Goal: Task Accomplishment & Management: Manage account settings

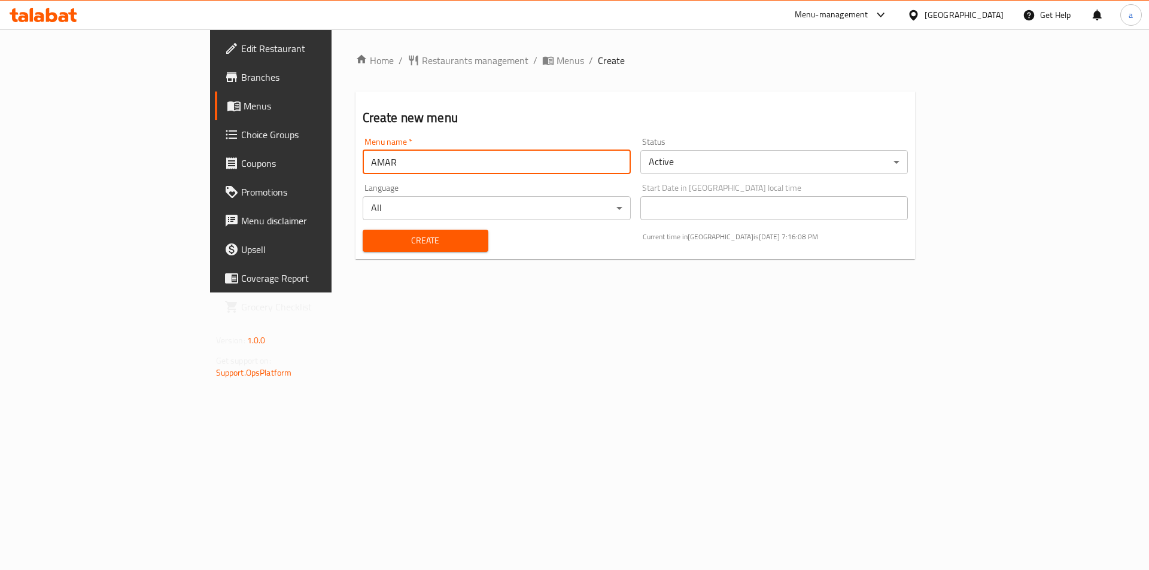
type input "AMAR"
click at [363, 230] on button "Create" at bounding box center [426, 241] width 126 height 22
click at [244, 104] on span "Menus" at bounding box center [318, 106] width 149 height 14
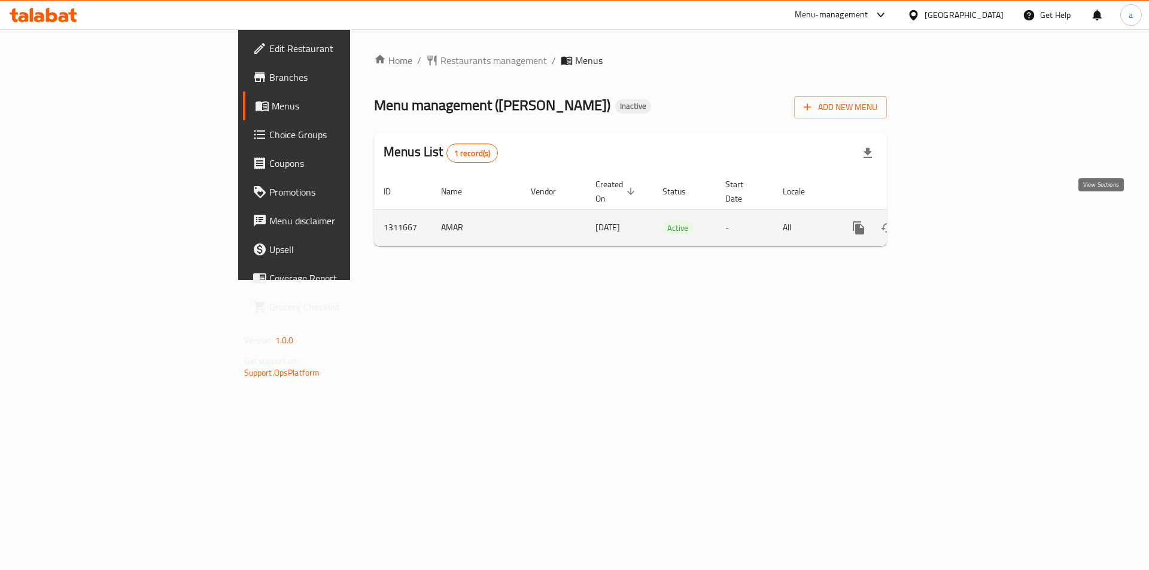
click at [960, 214] on link "enhanced table" at bounding box center [945, 228] width 29 height 29
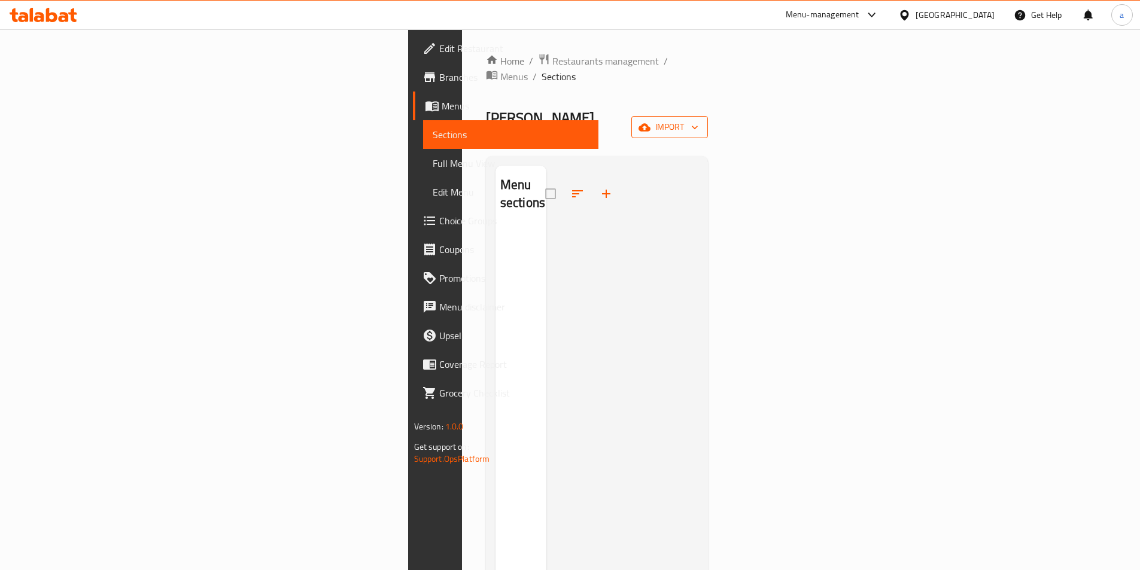
click at [699, 120] on span "import" at bounding box center [669, 127] width 57 height 15
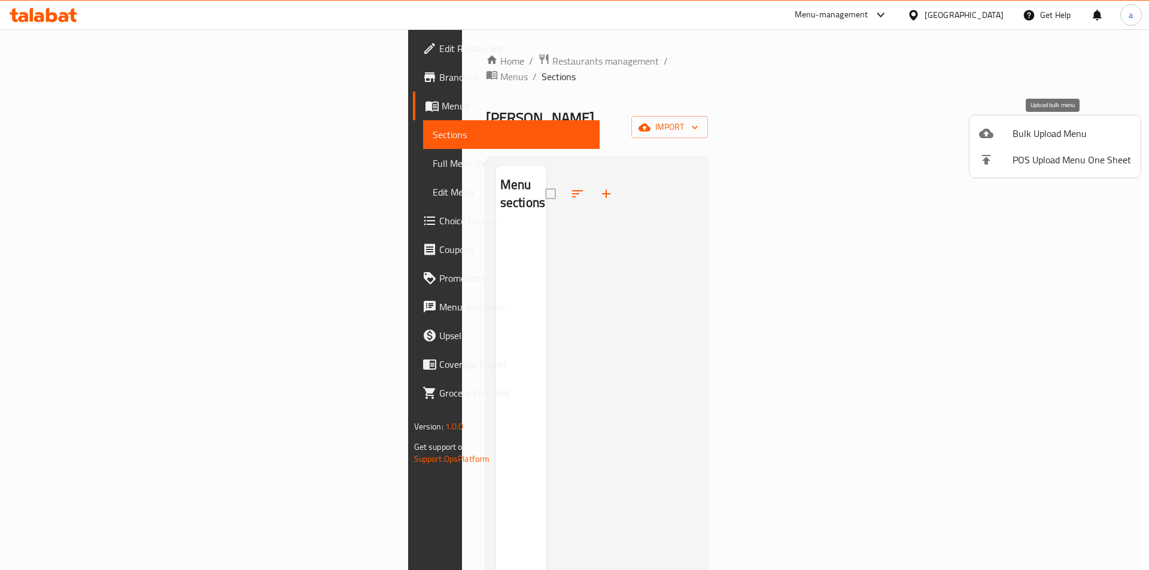
click at [1035, 136] on span "Bulk Upload Menu" at bounding box center [1072, 133] width 119 height 14
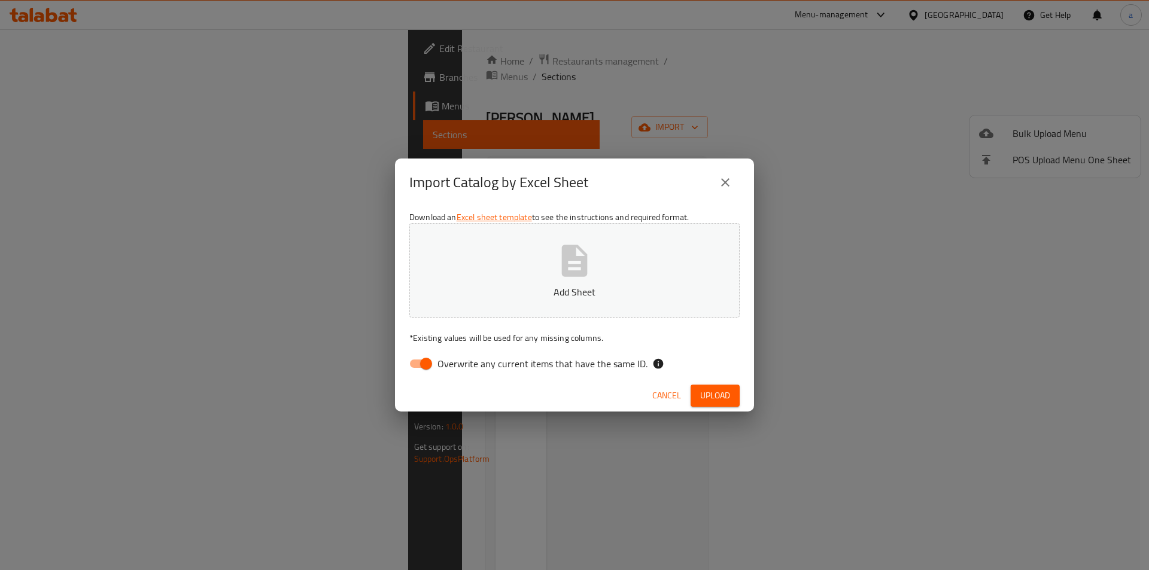
click at [602, 240] on button "Add Sheet" at bounding box center [574, 270] width 330 height 95
click at [417, 364] on input "Overwrite any current items that have the same ID." at bounding box center [426, 364] width 68 height 23
checkbox input "false"
click at [712, 387] on button "Upload" at bounding box center [715, 396] width 49 height 22
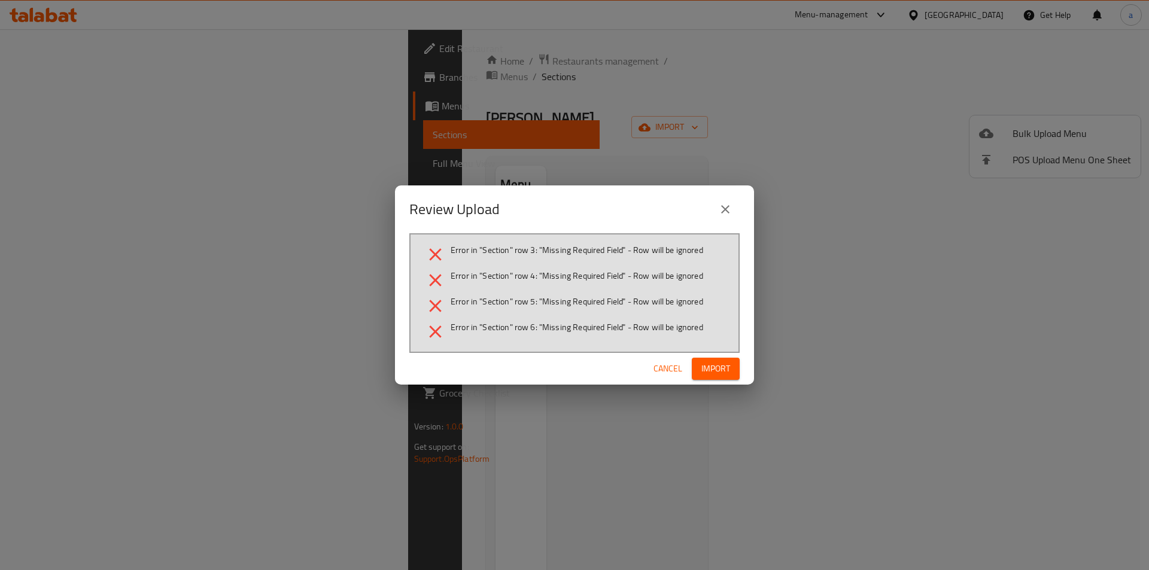
click at [731, 202] on icon "close" at bounding box center [725, 209] width 14 height 14
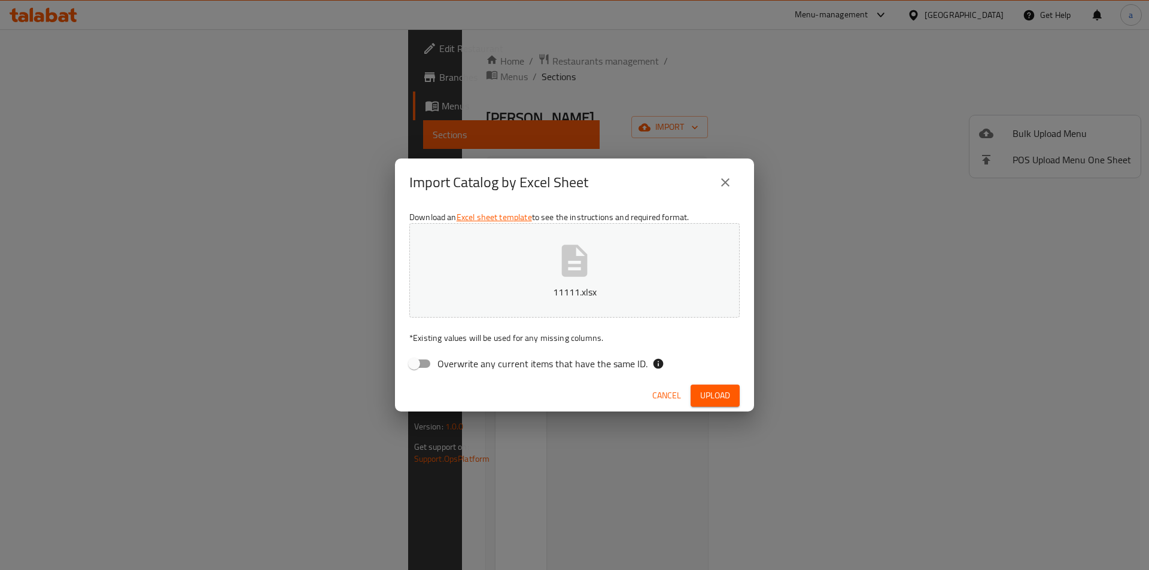
click at [721, 177] on icon "close" at bounding box center [725, 182] width 14 height 14
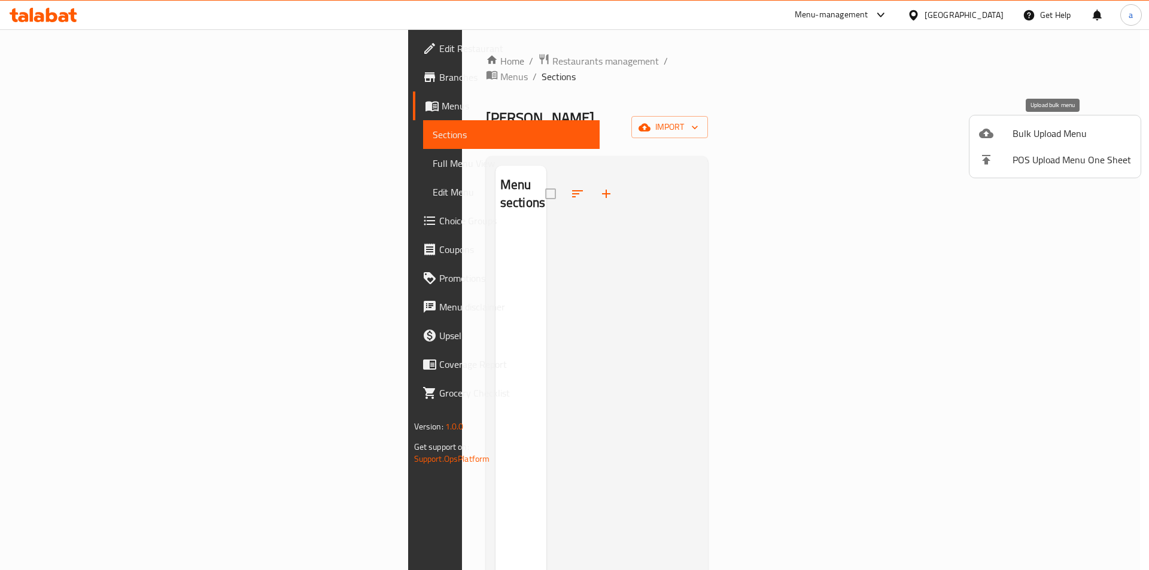
click at [991, 142] on li "Bulk Upload Menu" at bounding box center [1055, 133] width 171 height 26
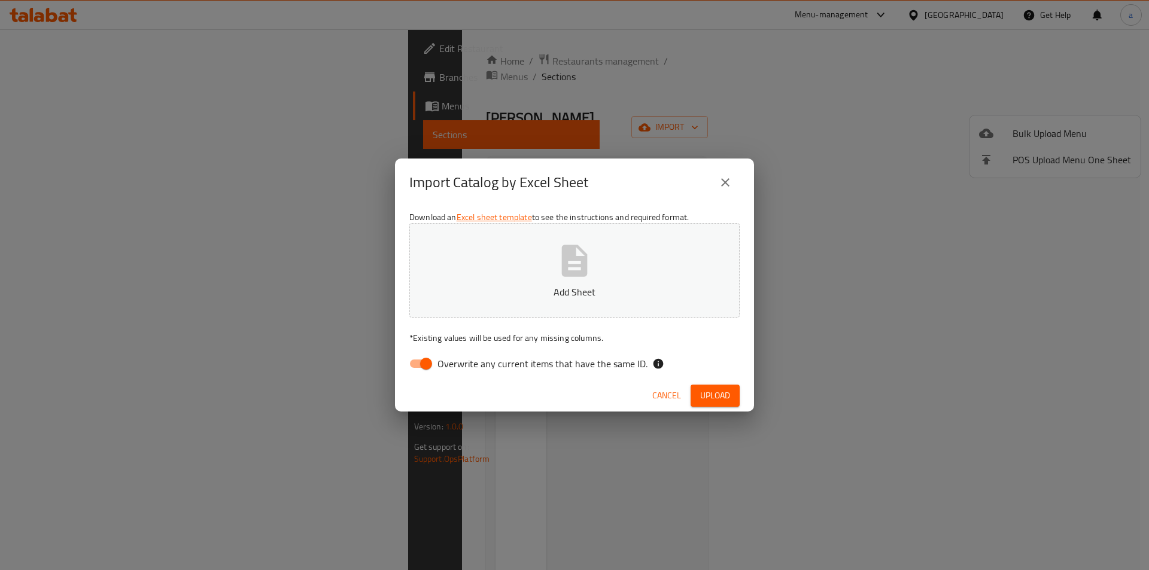
click at [411, 353] on input "Overwrite any current items that have the same ID." at bounding box center [426, 364] width 68 height 23
checkbox input "false"
click at [444, 291] on p "Add Sheet" at bounding box center [574, 292] width 293 height 14
click at [703, 392] on span "Upload" at bounding box center [715, 395] width 30 height 15
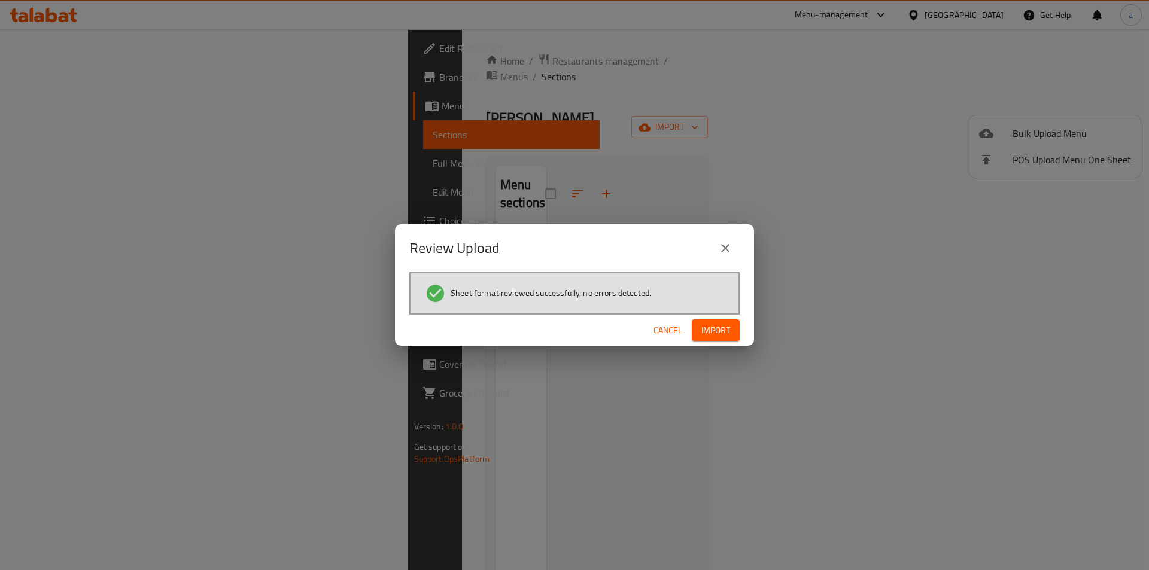
click at [719, 317] on div "Cancel Import" at bounding box center [574, 331] width 359 height 32
click at [722, 332] on span "Import" at bounding box center [716, 330] width 29 height 15
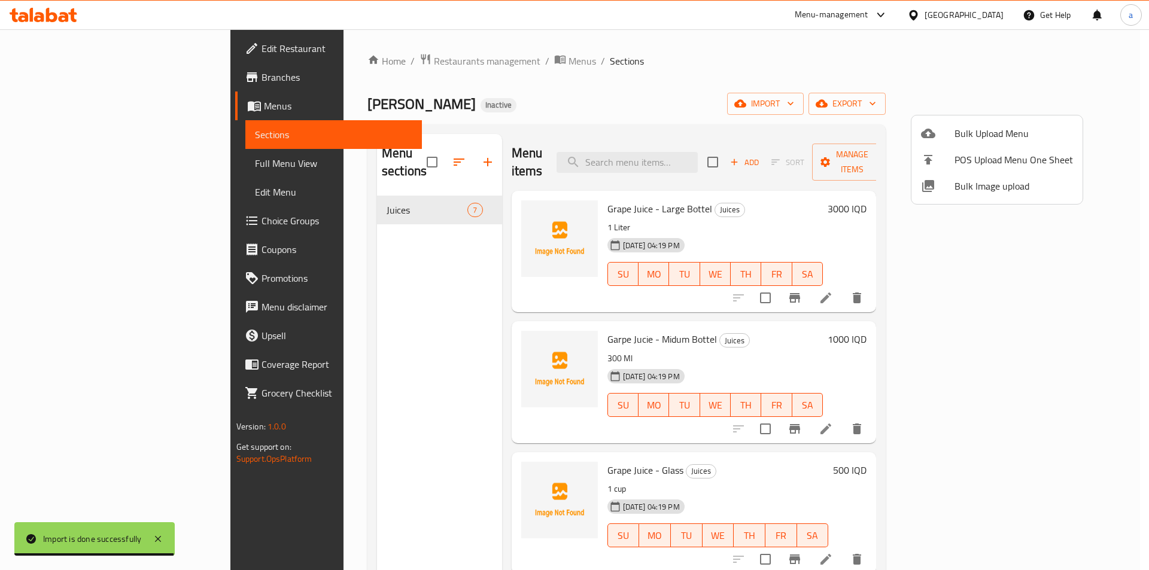
click at [336, 241] on div at bounding box center [574, 285] width 1149 height 570
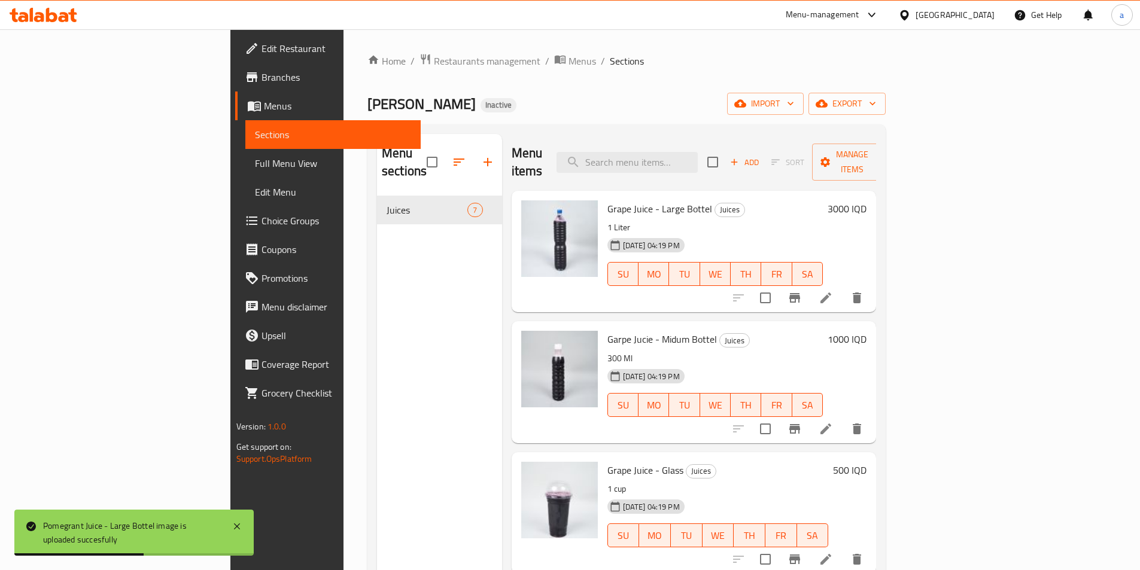
click at [245, 171] on link "Full Menu View" at bounding box center [332, 163] width 175 height 29
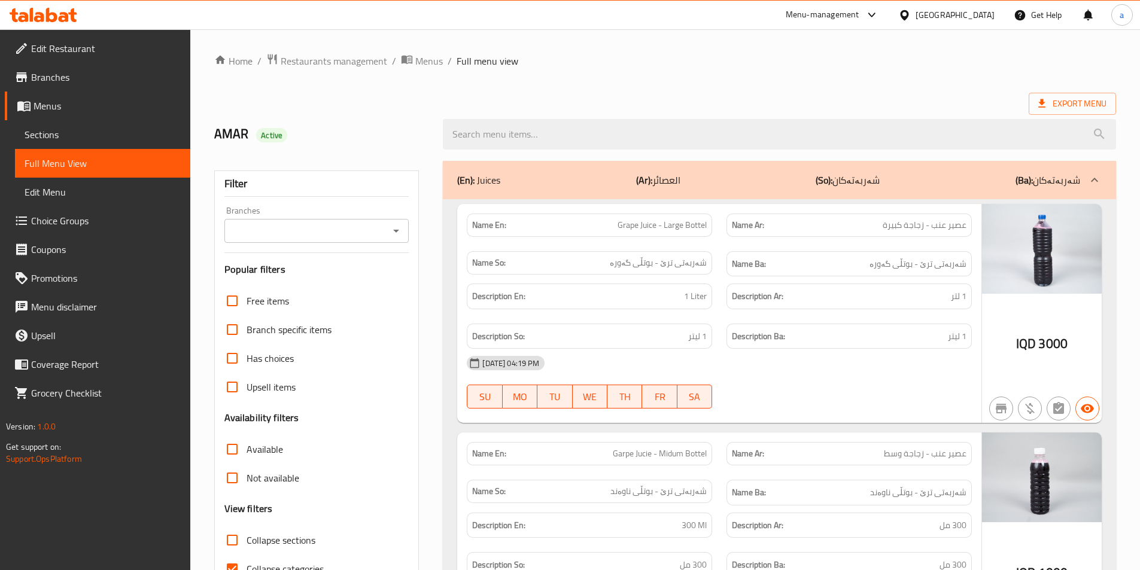
click at [87, 138] on span "Sections" at bounding box center [103, 135] width 156 height 14
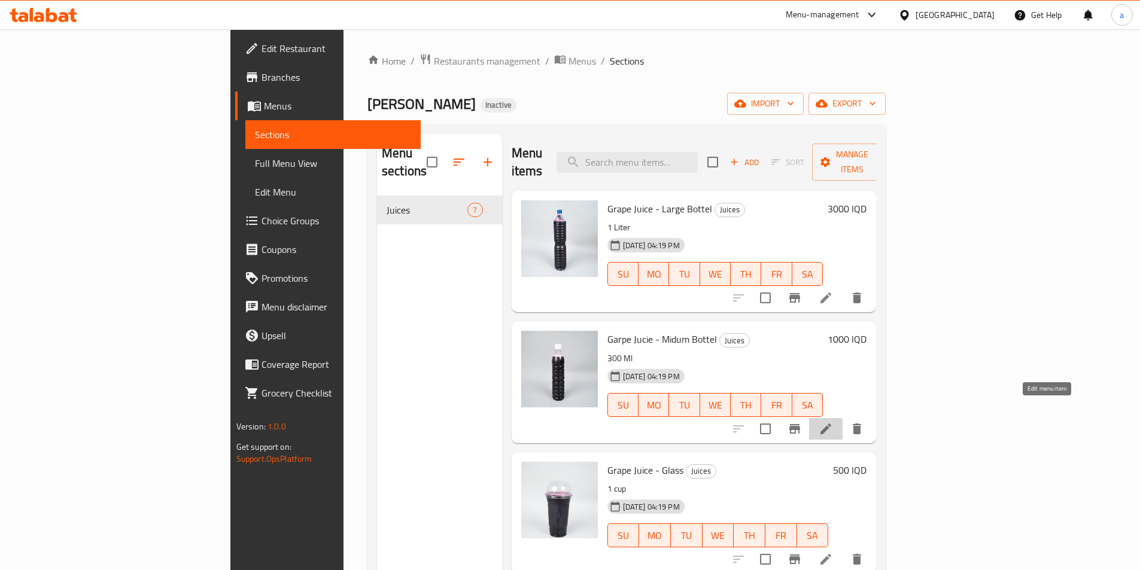
click at [833, 422] on icon at bounding box center [826, 429] width 14 height 14
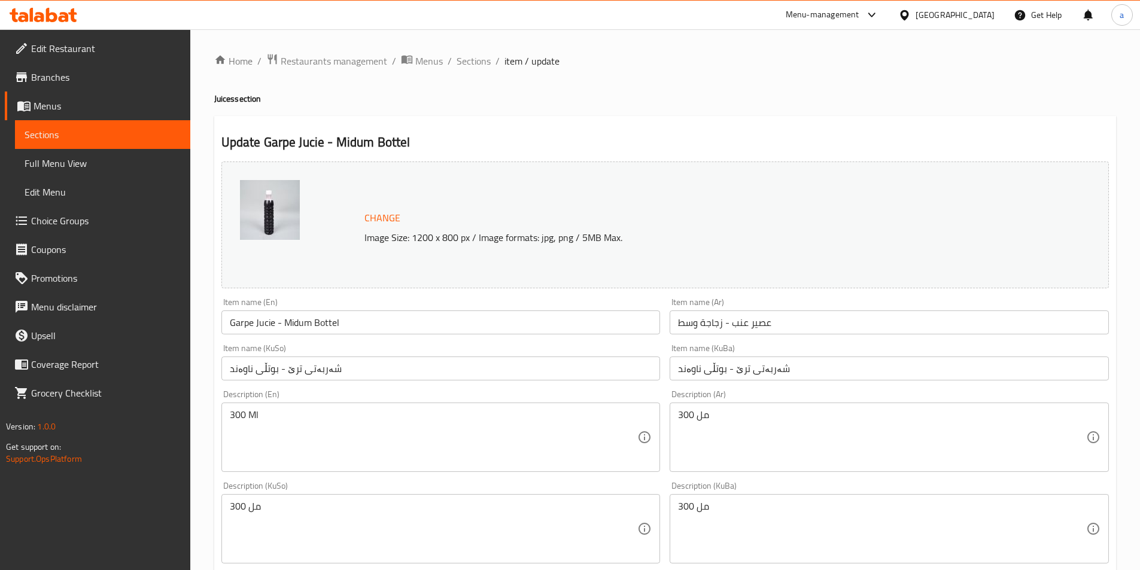
click at [299, 324] on input "Garpe Jucie - Midum Bottel" at bounding box center [440, 323] width 439 height 24
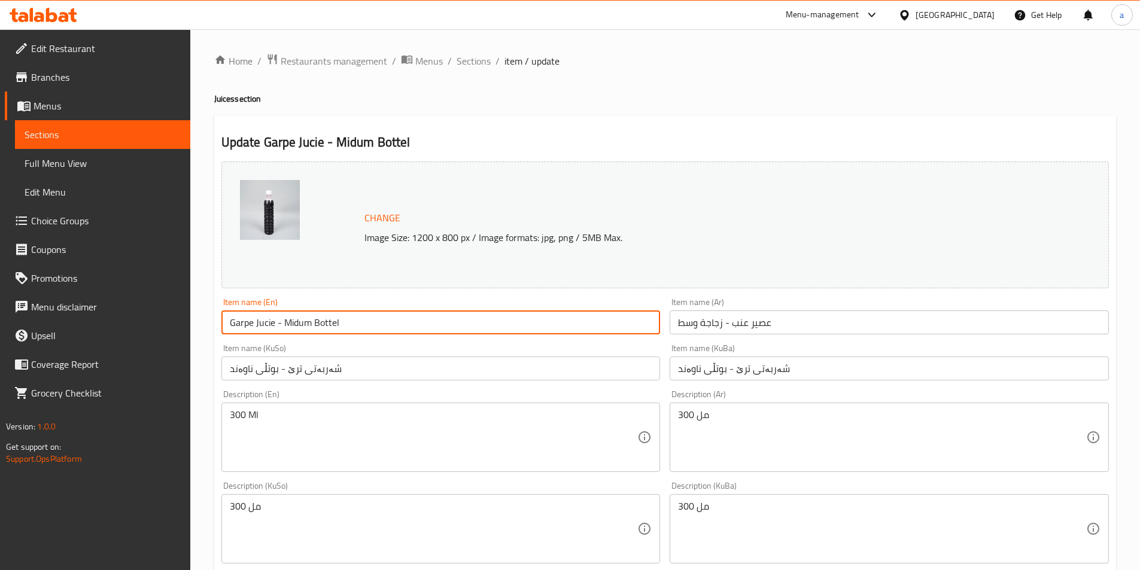
click at [304, 324] on input "Garpe Jucie - Midum Bottel" at bounding box center [440, 323] width 439 height 24
drag, startPoint x: 262, startPoint y: 324, endPoint x: 272, endPoint y: 326, distance: 9.7
click at [272, 326] on input "Garpe Jucie - Midum Bottel" at bounding box center [440, 323] width 439 height 24
click at [300, 323] on input "Garpe Juice - Midum Bottel" at bounding box center [440, 323] width 439 height 24
click at [302, 323] on input "Garpe Juice - Midum Bottel" at bounding box center [440, 323] width 439 height 24
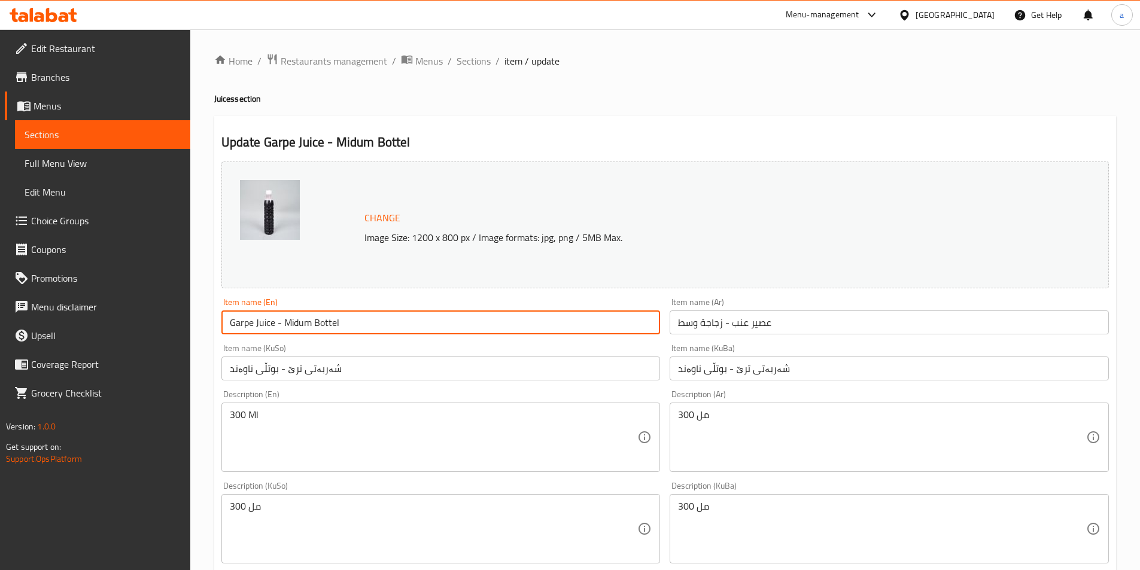
click at [298, 321] on input "Garpe Juice - Midum Bottel" at bounding box center [440, 323] width 439 height 24
click at [393, 326] on input "Garpe Juice - Midium Bottel" at bounding box center [440, 323] width 439 height 24
click at [295, 323] on input "Garpe Juice - Midium Bottel" at bounding box center [440, 323] width 439 height 24
click at [329, 339] on div "Item name (KuSo) شەربەتی ترێ - بوتڵی ناوەند Item name (KuSo)" at bounding box center [441, 362] width 449 height 46
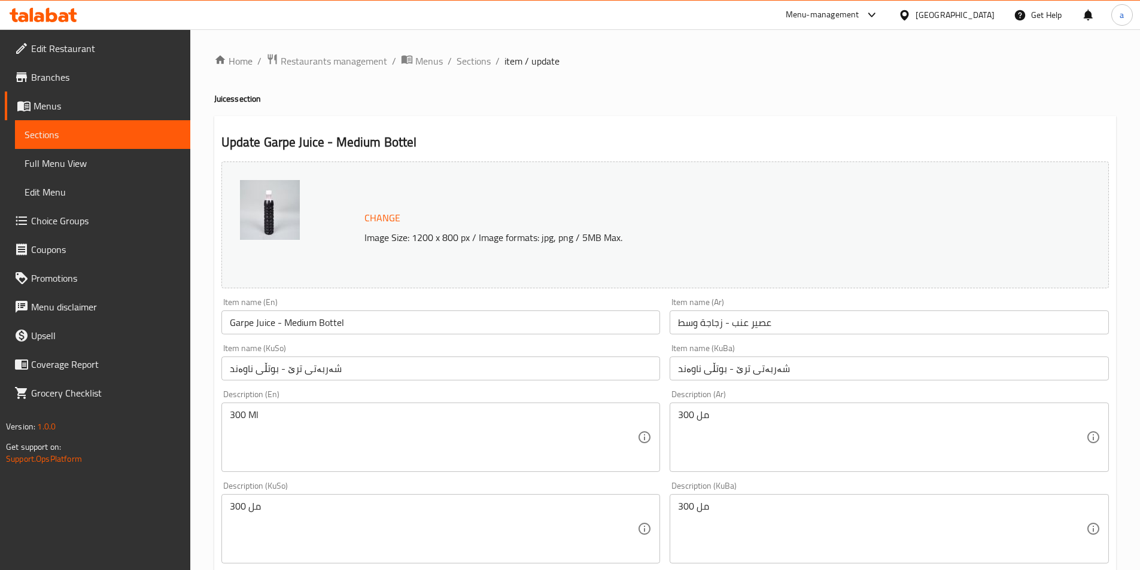
click at [355, 324] on input "Garpe Juice - Medium Bottel" at bounding box center [440, 323] width 439 height 24
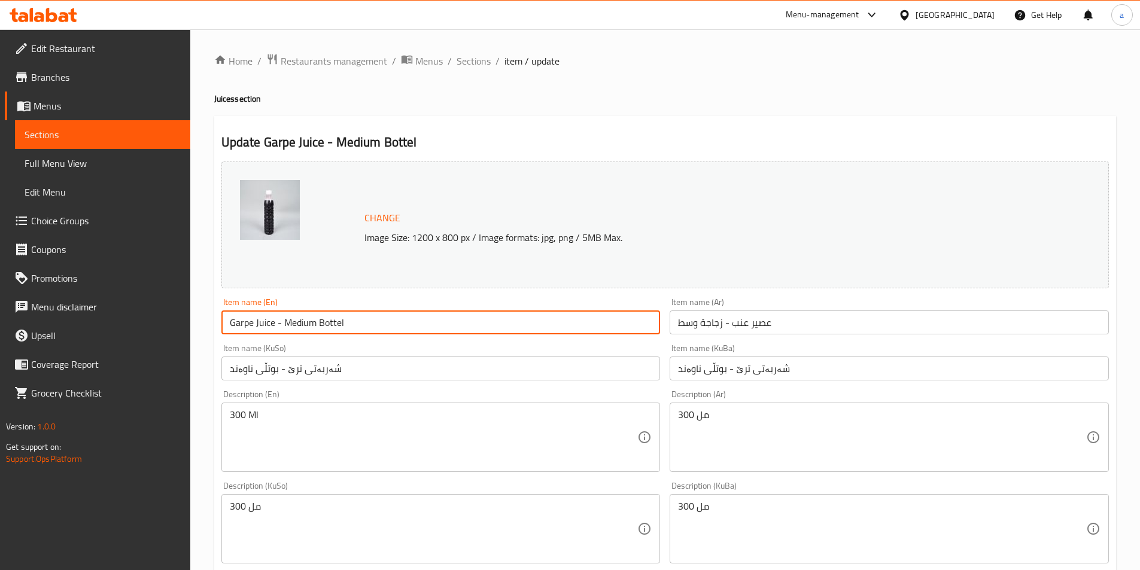
drag, startPoint x: 336, startPoint y: 324, endPoint x: 346, endPoint y: 328, distance: 11.0
click at [346, 328] on input "Garpe Juice - Medium Bottel" at bounding box center [440, 323] width 439 height 24
type input "Garpe Juice - Medium Bottle"
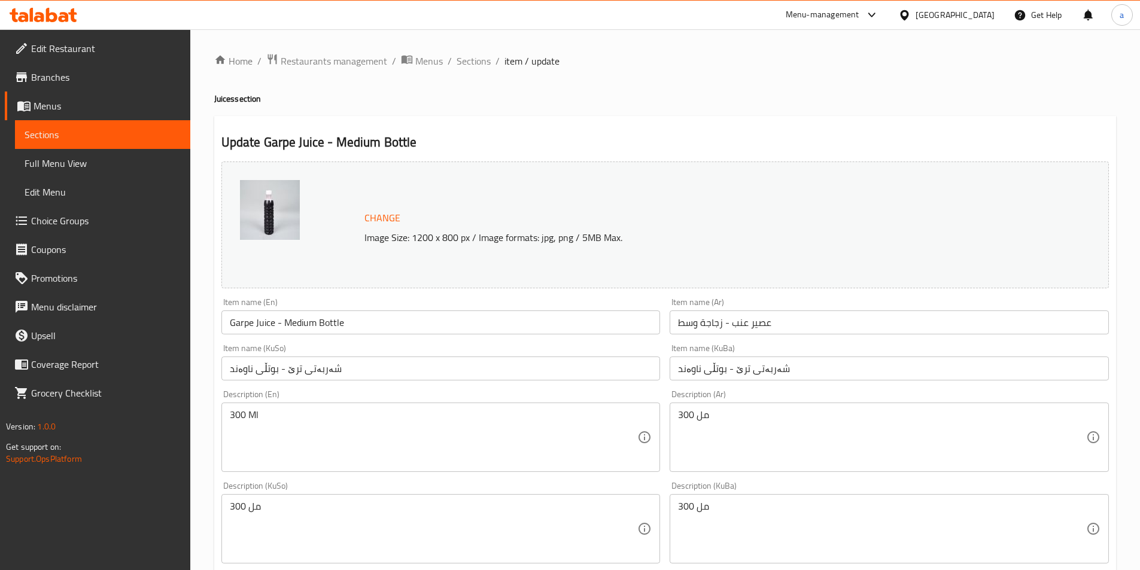
click at [352, 348] on div "Item name (KuSo) شەربەتی ترێ - بوتڵی ناوەند Item name (KuSo)" at bounding box center [440, 362] width 439 height 37
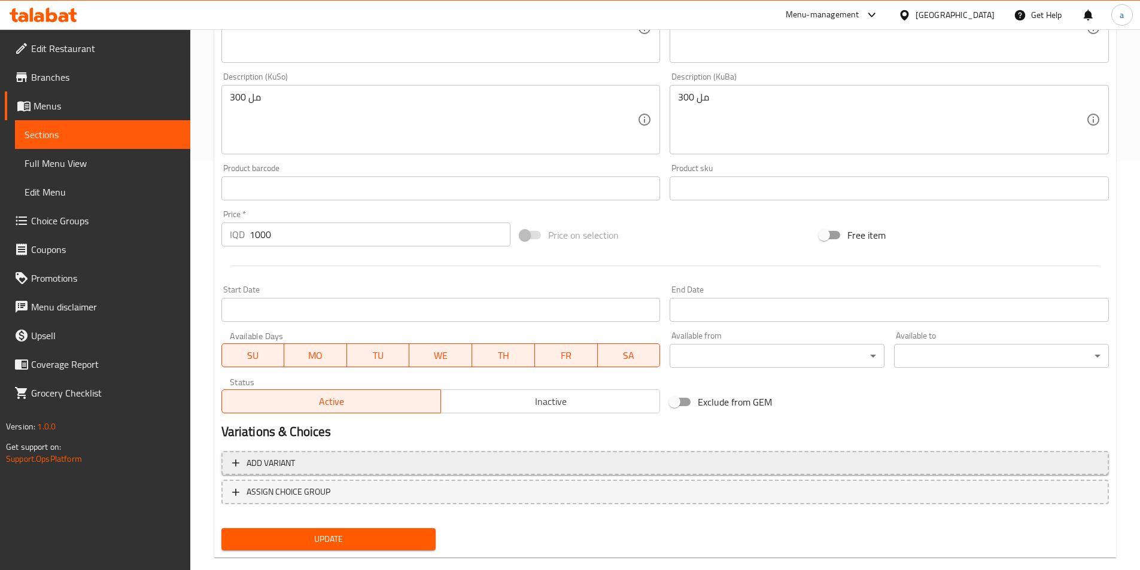
scroll to position [411, 0]
click at [262, 533] on span "Update" at bounding box center [329, 538] width 196 height 15
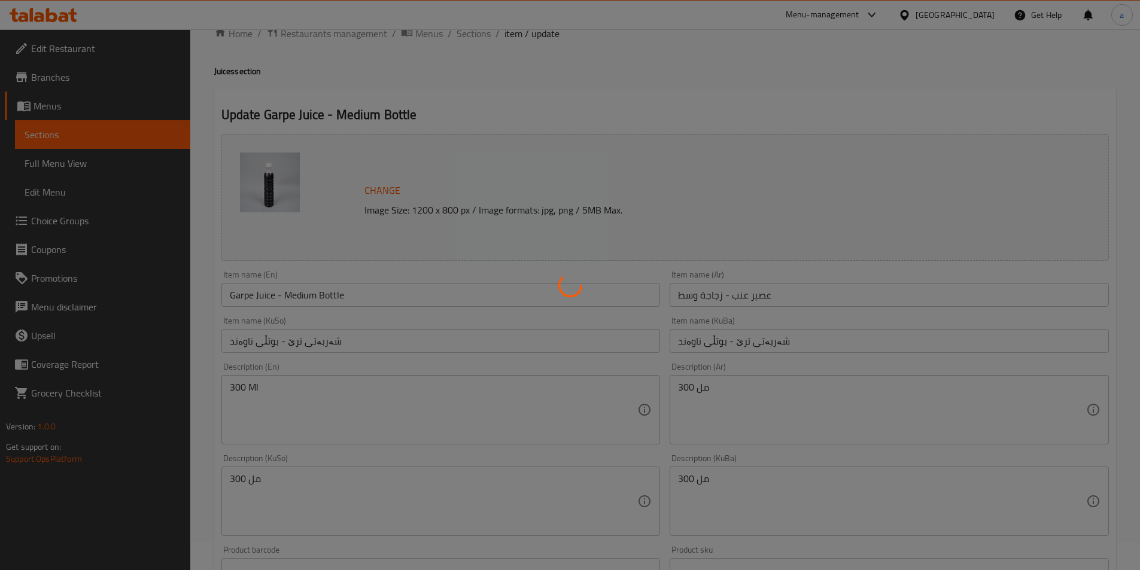
scroll to position [0, 0]
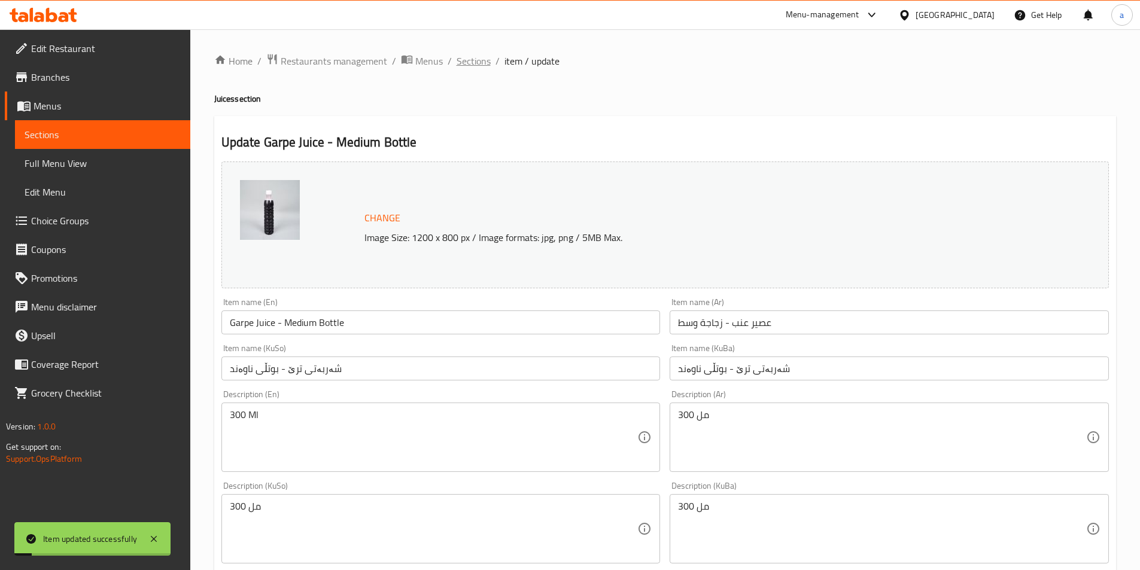
click at [481, 56] on span "Sections" at bounding box center [474, 61] width 34 height 14
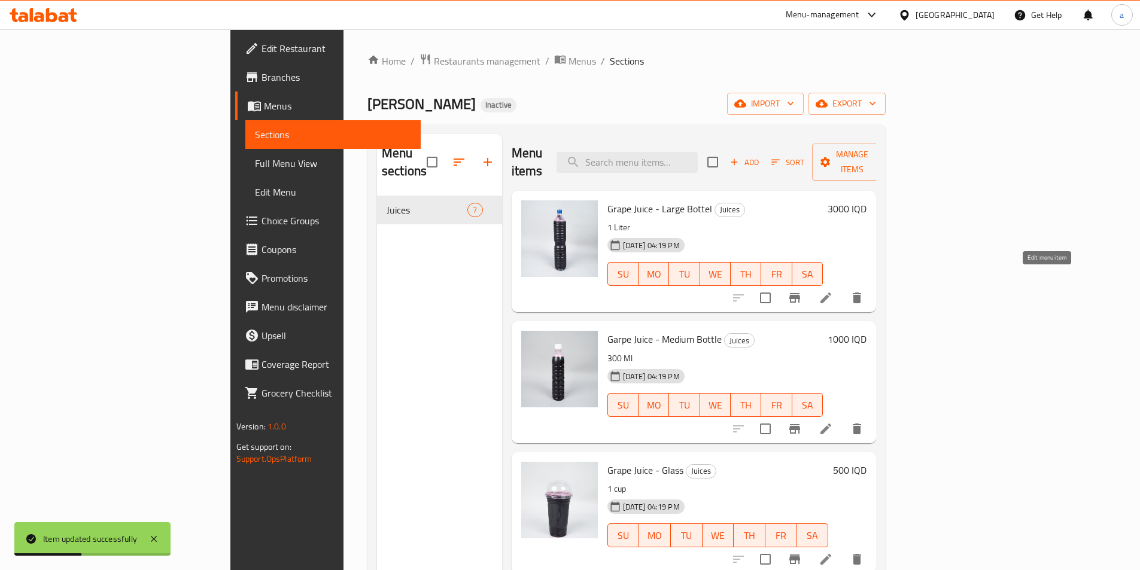
click at [831, 293] on icon at bounding box center [826, 298] width 11 height 11
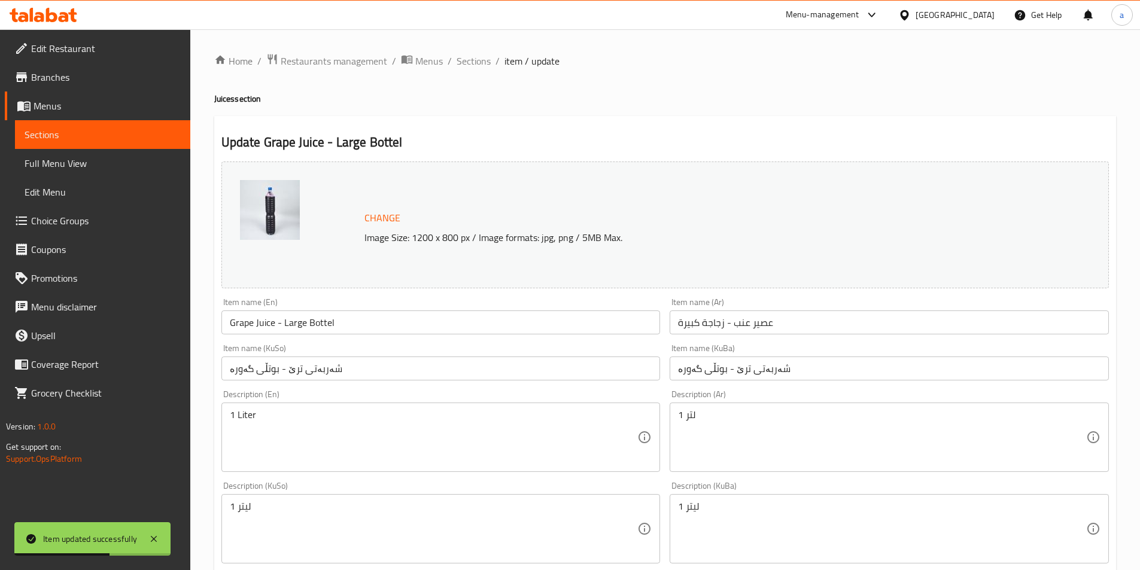
click at [337, 327] on input "Grape Juice - Large Bottel" at bounding box center [440, 323] width 439 height 24
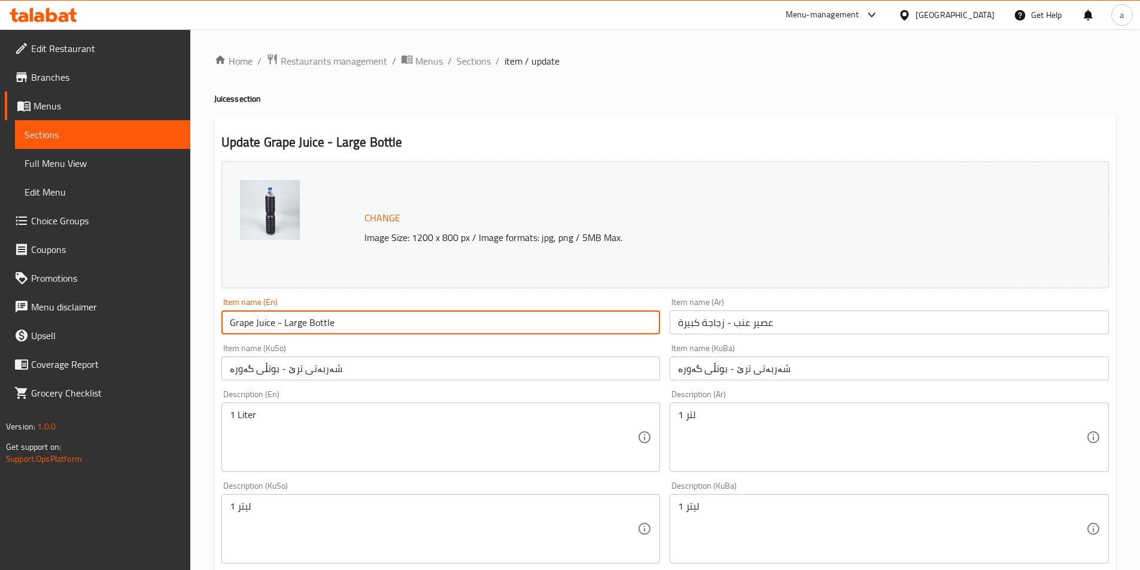
type input "Grape Juice - Large Bottle"
click at [364, 343] on div "Item name (KuSo) شەربەتی ترێ - بوتڵی گەورە Item name (KuSo)" at bounding box center [441, 362] width 449 height 46
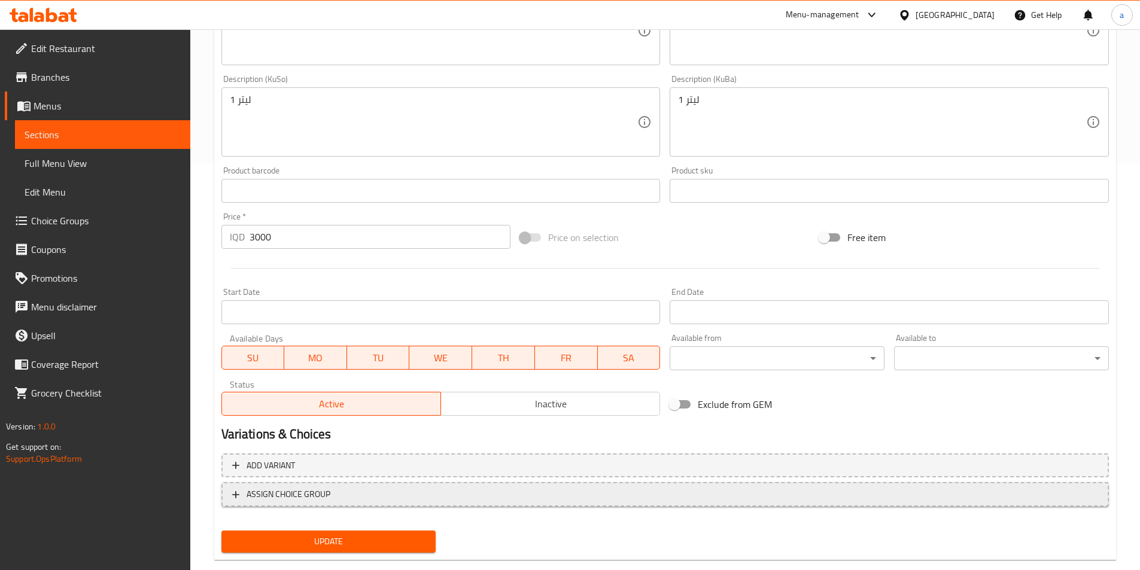
scroll to position [430, 0]
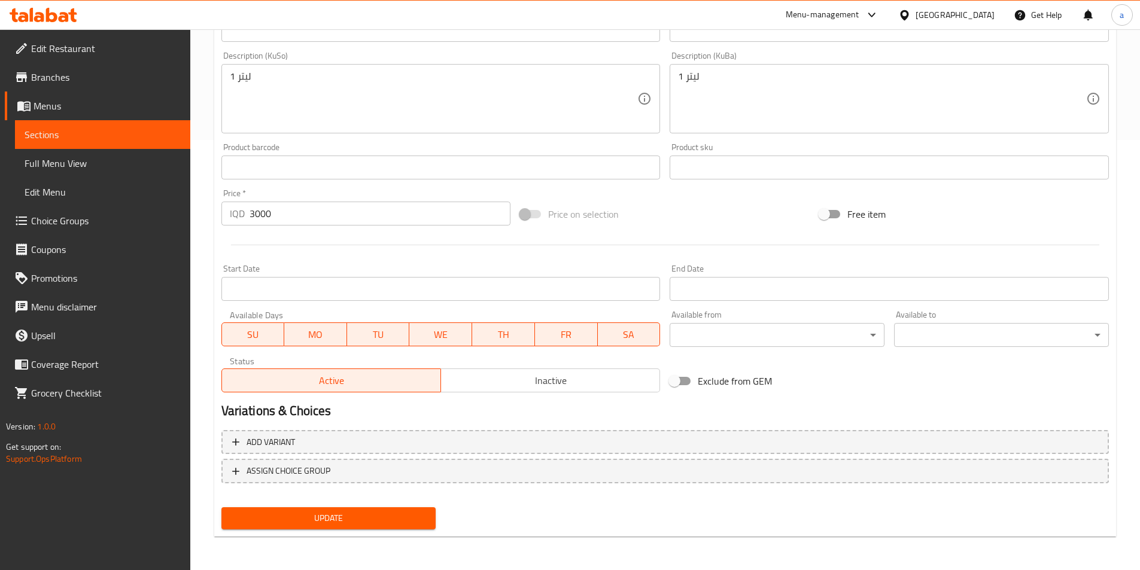
click at [319, 517] on span "Update" at bounding box center [329, 518] width 196 height 15
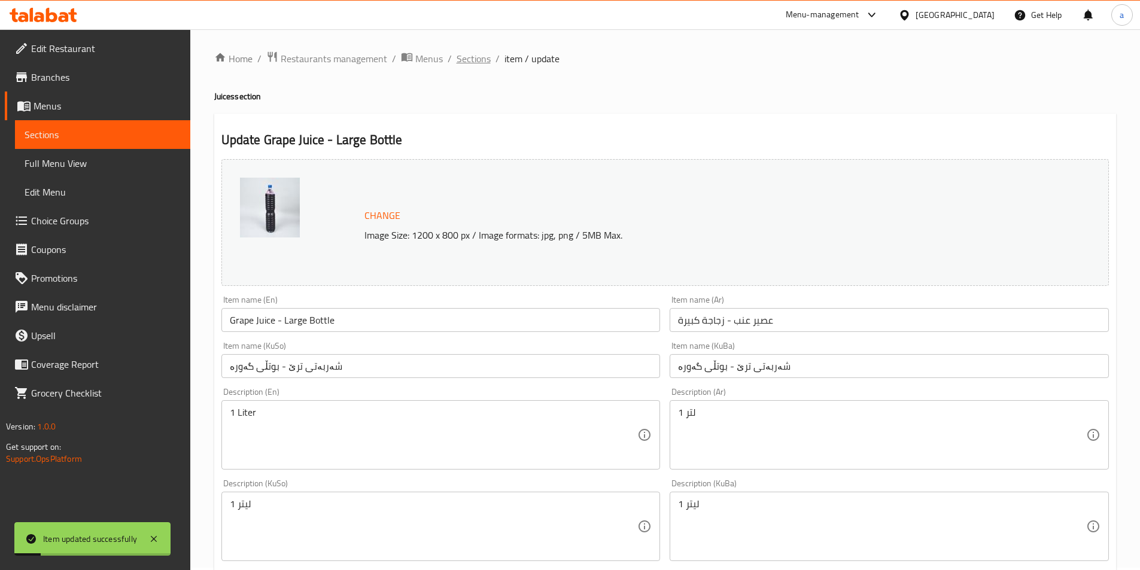
scroll to position [0, 0]
click at [466, 63] on span "Sections" at bounding box center [474, 61] width 34 height 14
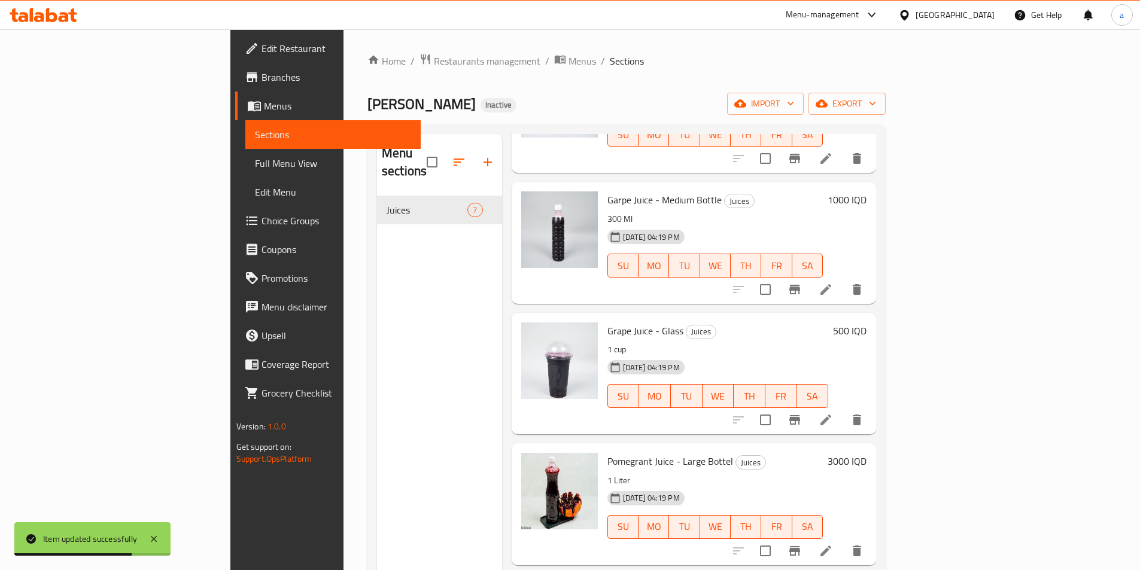
scroll to position [375, 0]
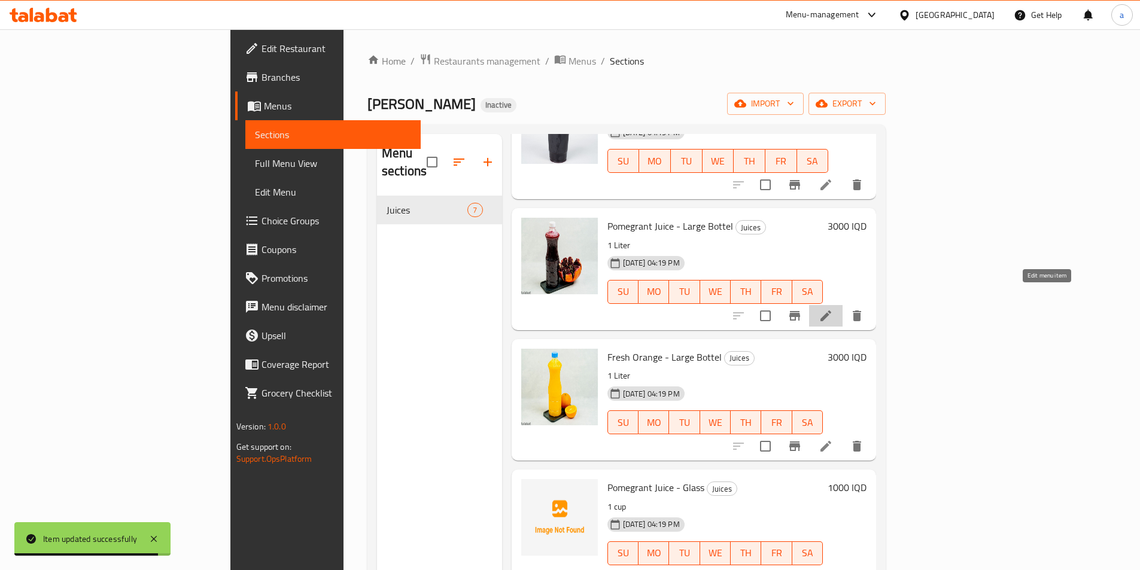
click at [833, 309] on icon at bounding box center [826, 316] width 14 height 14
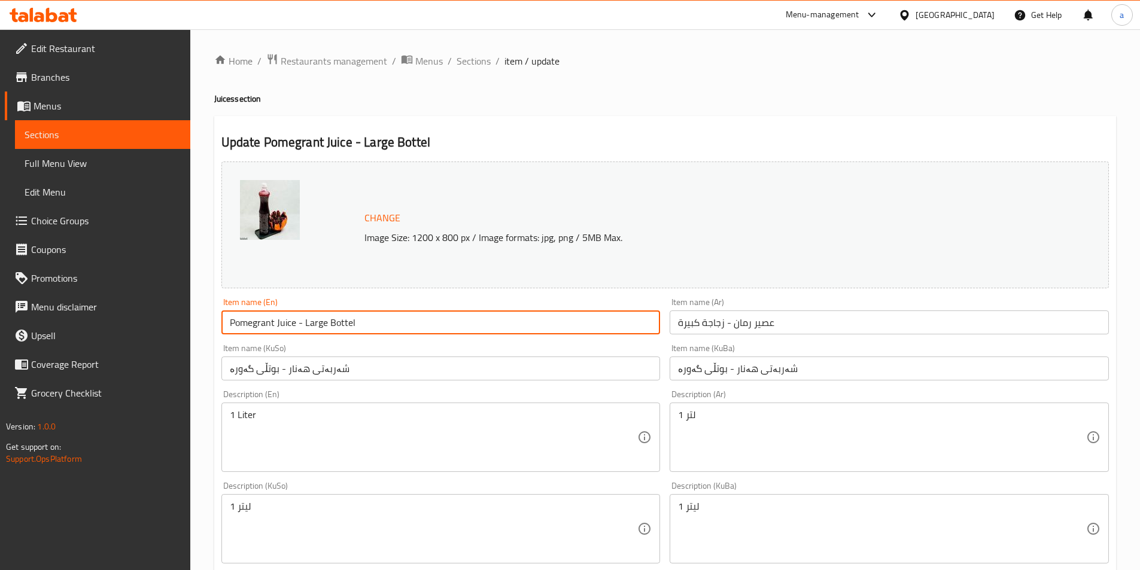
click at [354, 324] on input "Pomegrant Juice - Large Bottel" at bounding box center [440, 323] width 439 height 24
click at [356, 324] on input "Pomegrant Juice - Large Bottel" at bounding box center [440, 323] width 439 height 24
drag, startPoint x: 361, startPoint y: 323, endPoint x: 349, endPoint y: 319, distance: 12.5
click at [349, 319] on input "Pomegrant Juice - Large Bottel" at bounding box center [440, 323] width 439 height 24
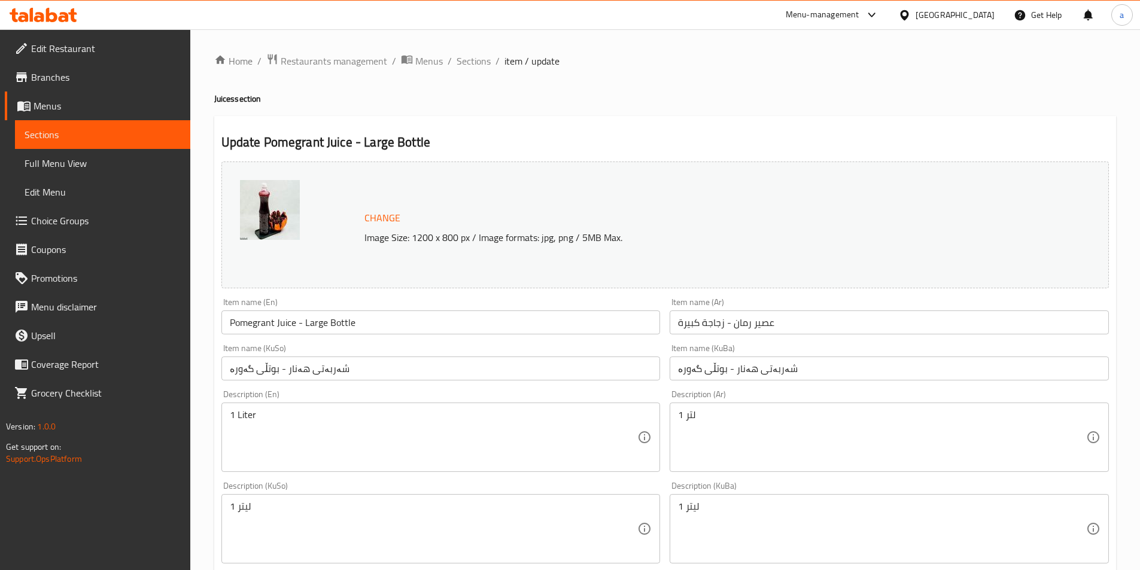
click at [360, 341] on div "Item name (KuSo) شەربەتی هەنار - بوتڵی گەورە Item name (KuSo)" at bounding box center [441, 362] width 449 height 46
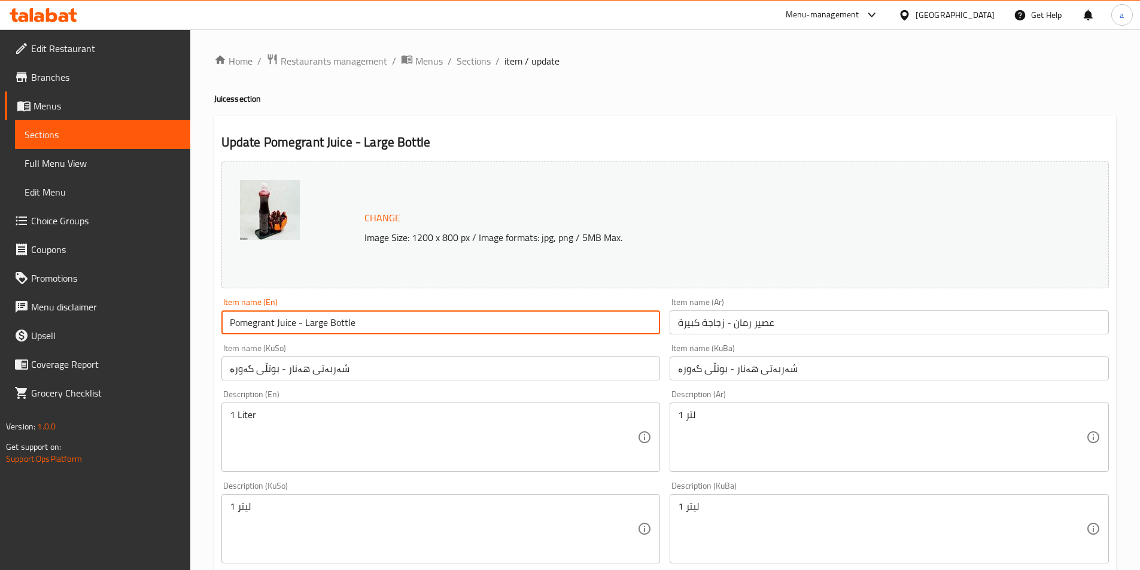
click at [253, 323] on input "Pomegrant Juice - Large Bottle" at bounding box center [440, 323] width 439 height 24
click at [250, 325] on input "Pomegrant Juice - Large Bottle" at bounding box center [440, 323] width 439 height 24
paste input "ate"
type input "Pomegranate Juice - Large Bottle"
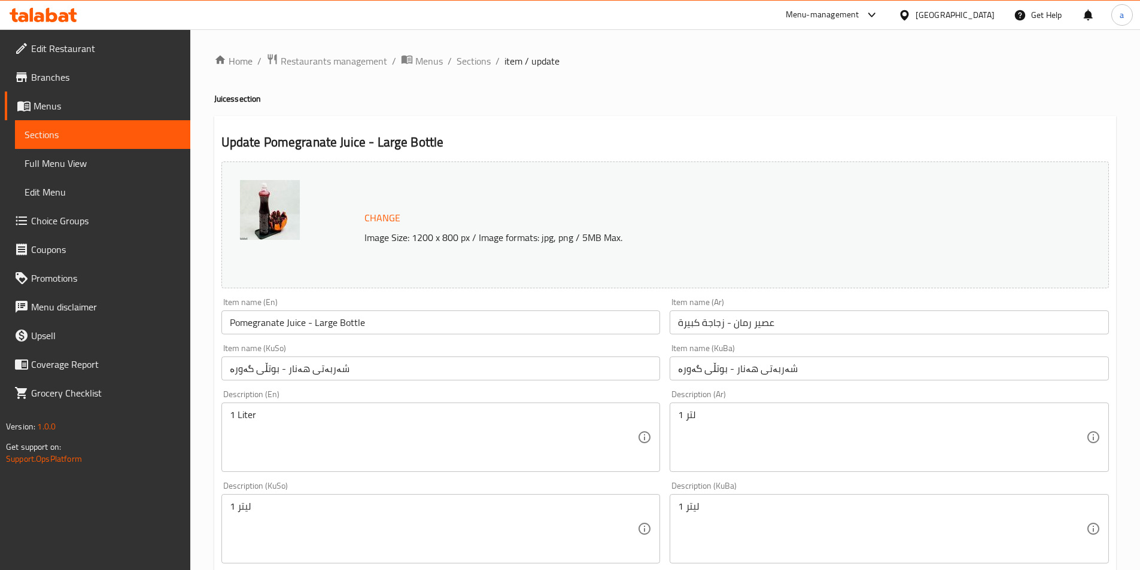
drag, startPoint x: 384, startPoint y: 342, endPoint x: 391, endPoint y: 336, distance: 9.4
click at [384, 342] on div "Item name (KuSo) شەربەتی هەنار - بوتڵی گەورە Item name (KuSo)" at bounding box center [441, 362] width 449 height 46
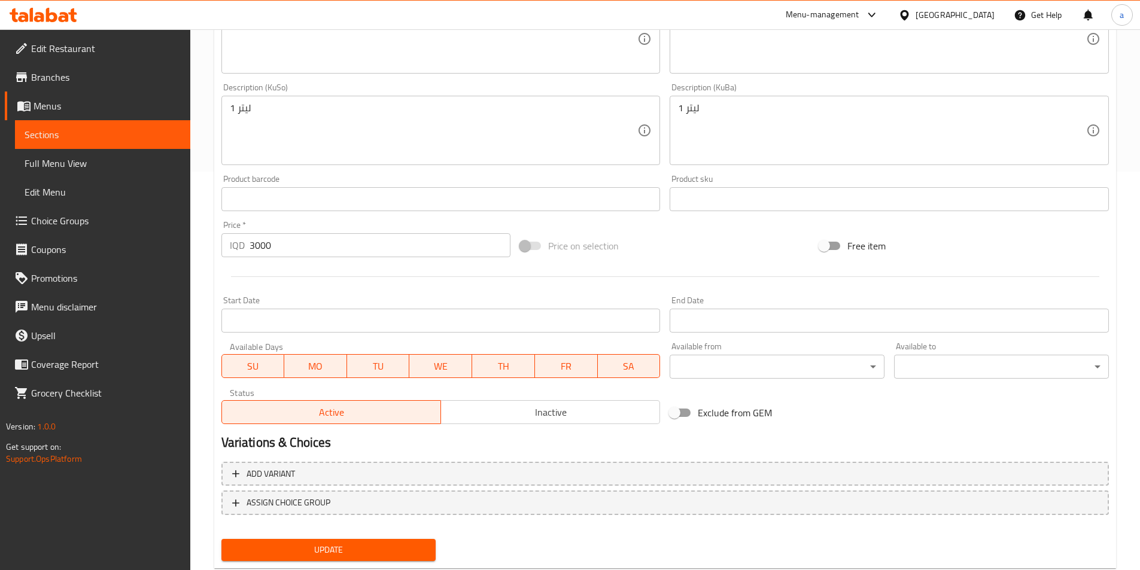
scroll to position [430, 0]
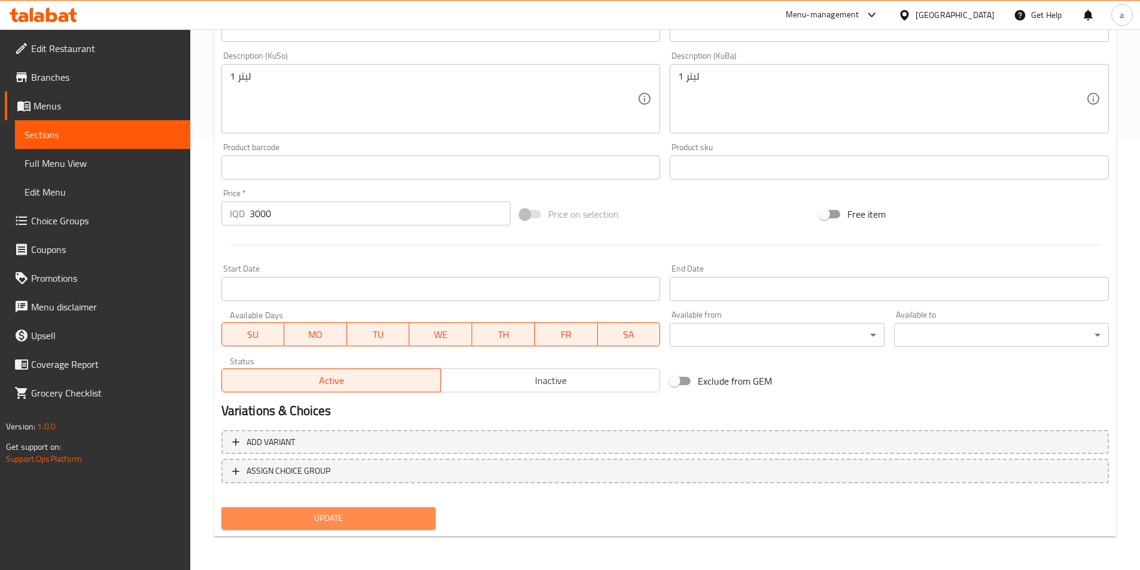
click at [371, 522] on span "Update" at bounding box center [329, 518] width 196 height 15
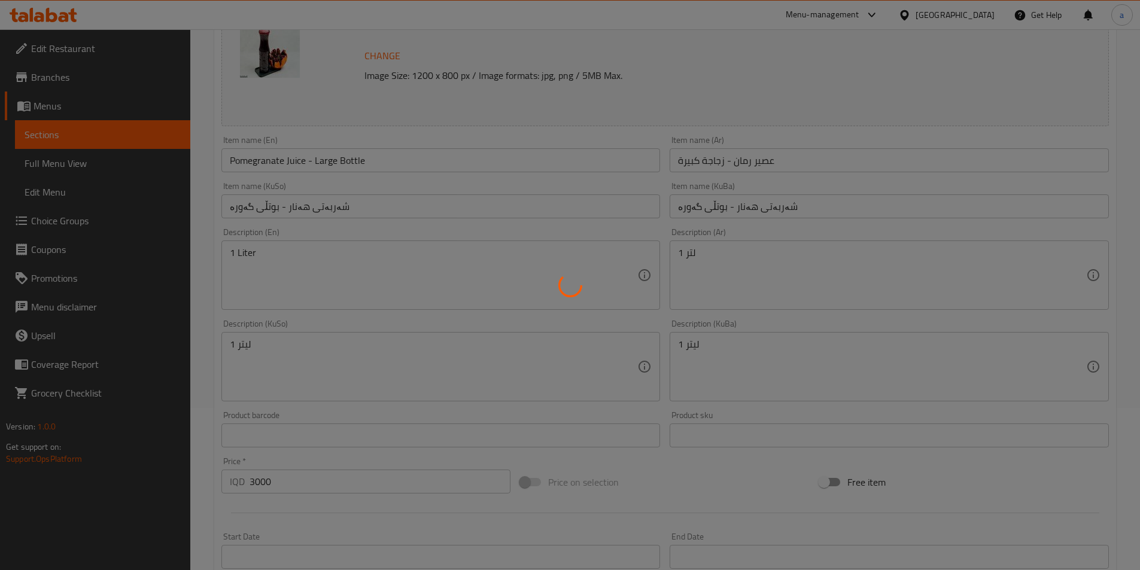
scroll to position [0, 0]
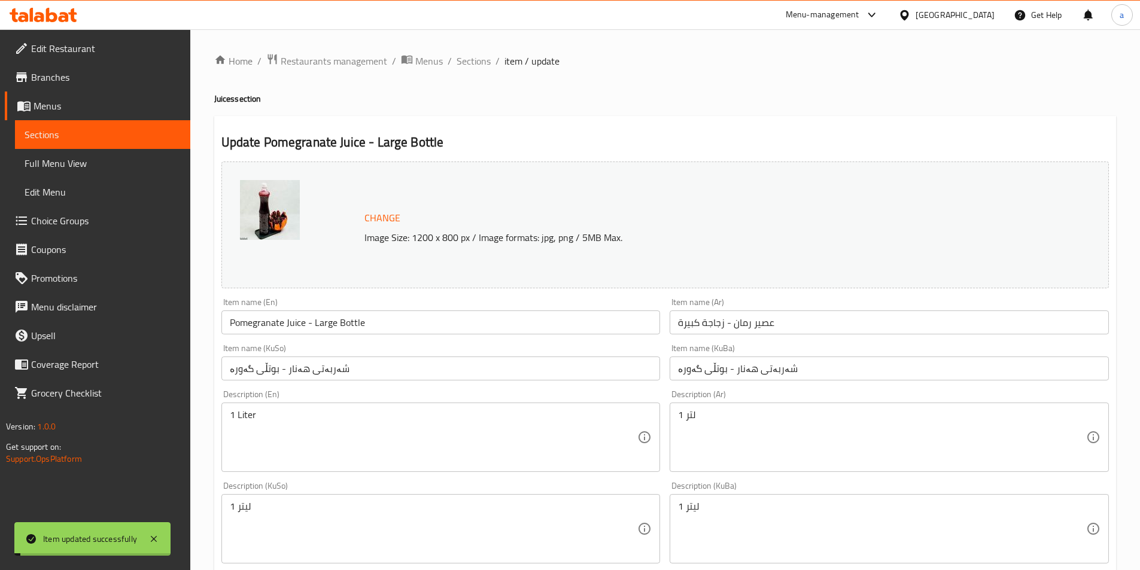
click at [486, 51] on div "Home / Restaurants management / Menus / Sections / item / update Juices section…" at bounding box center [665, 515] width 950 height 972
click at [482, 56] on span "Sections" at bounding box center [474, 61] width 34 height 14
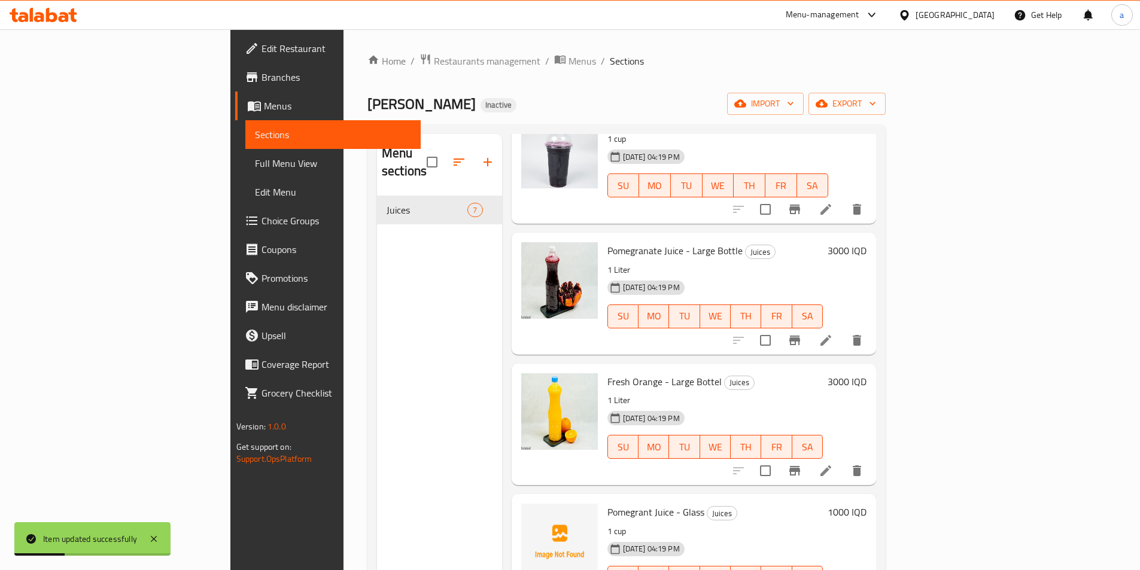
scroll to position [375, 0]
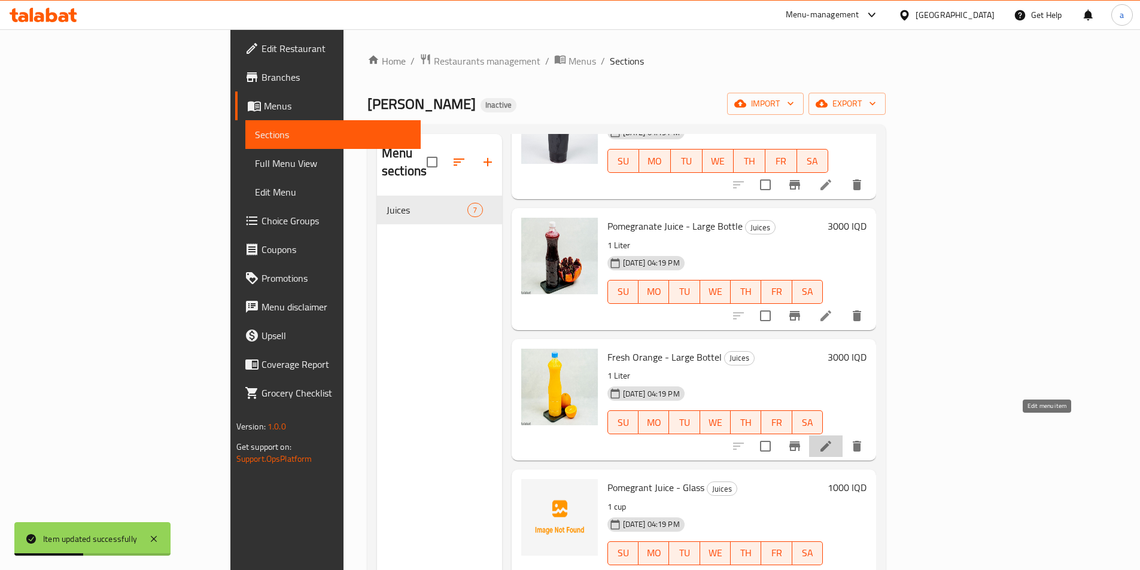
click at [833, 439] on icon at bounding box center [826, 446] width 14 height 14
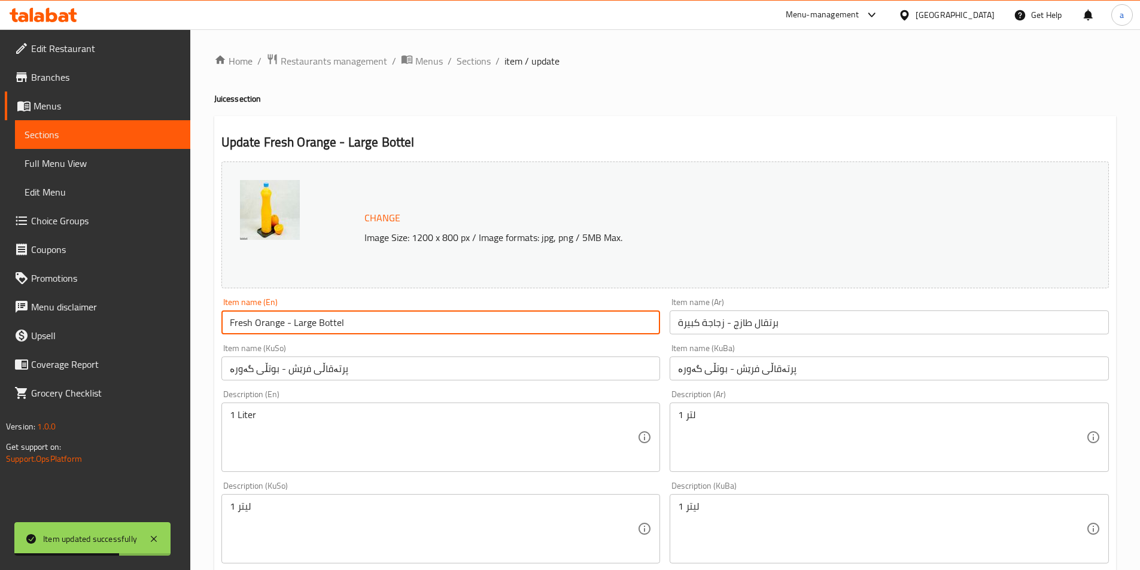
drag, startPoint x: 336, startPoint y: 323, endPoint x: 344, endPoint y: 325, distance: 8.6
click at [344, 325] on input "Fresh Orange - Large Bottel" at bounding box center [440, 323] width 439 height 24
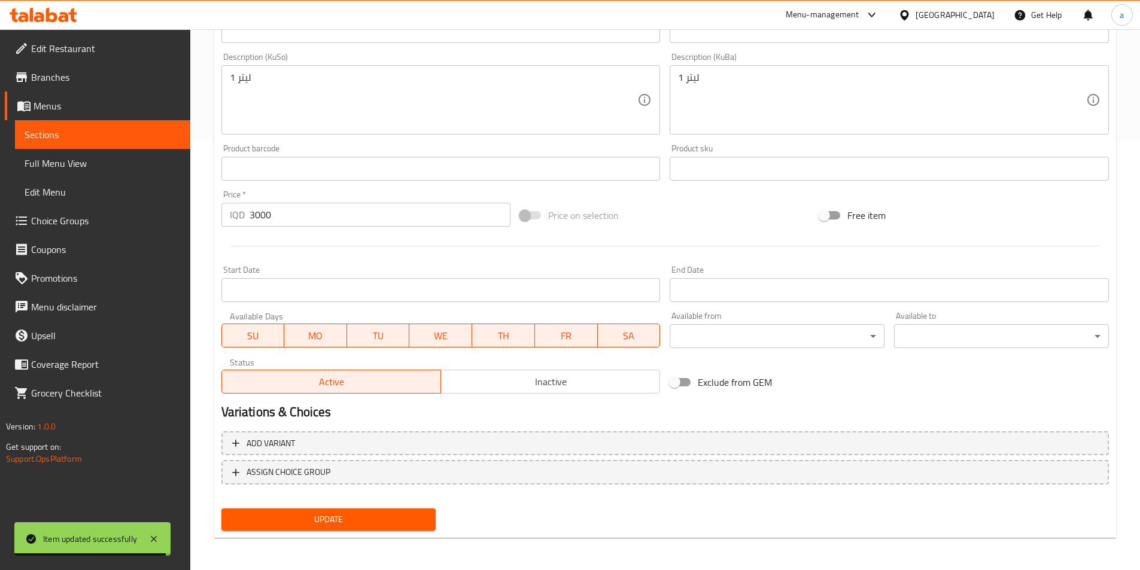
scroll to position [430, 0]
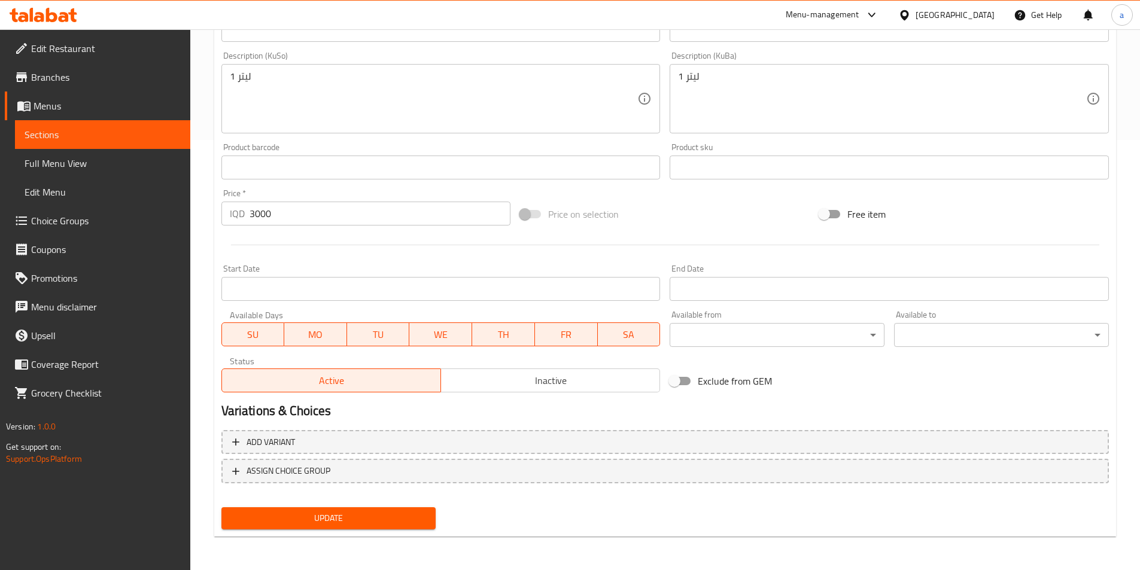
type input "Fresh Orange - Large Bottle"
click at [396, 513] on span "Update" at bounding box center [329, 518] width 196 height 15
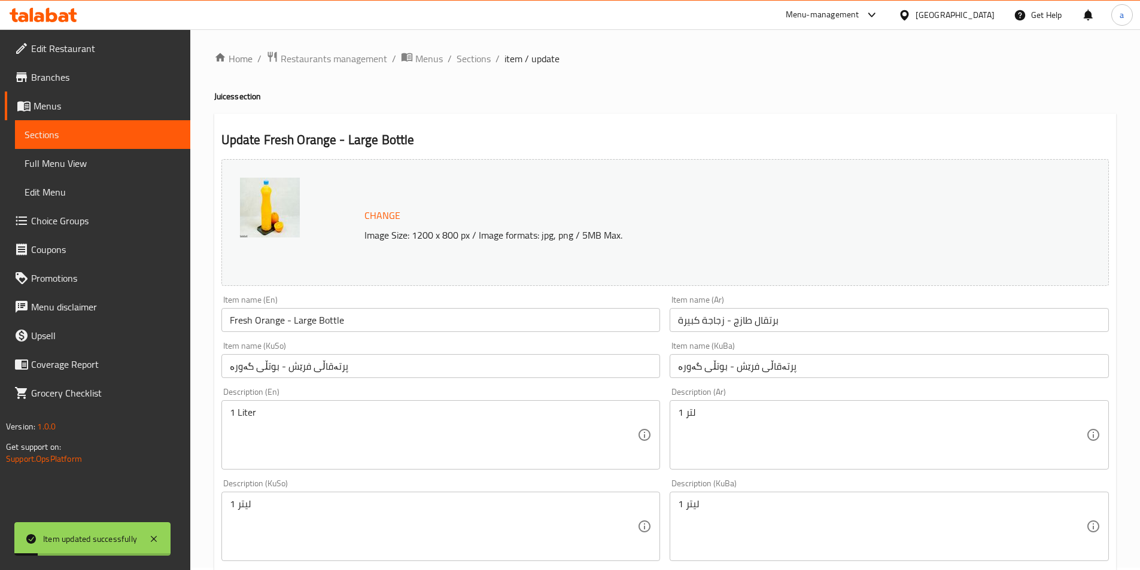
scroll to position [0, 0]
click at [474, 58] on span "Sections" at bounding box center [474, 61] width 34 height 14
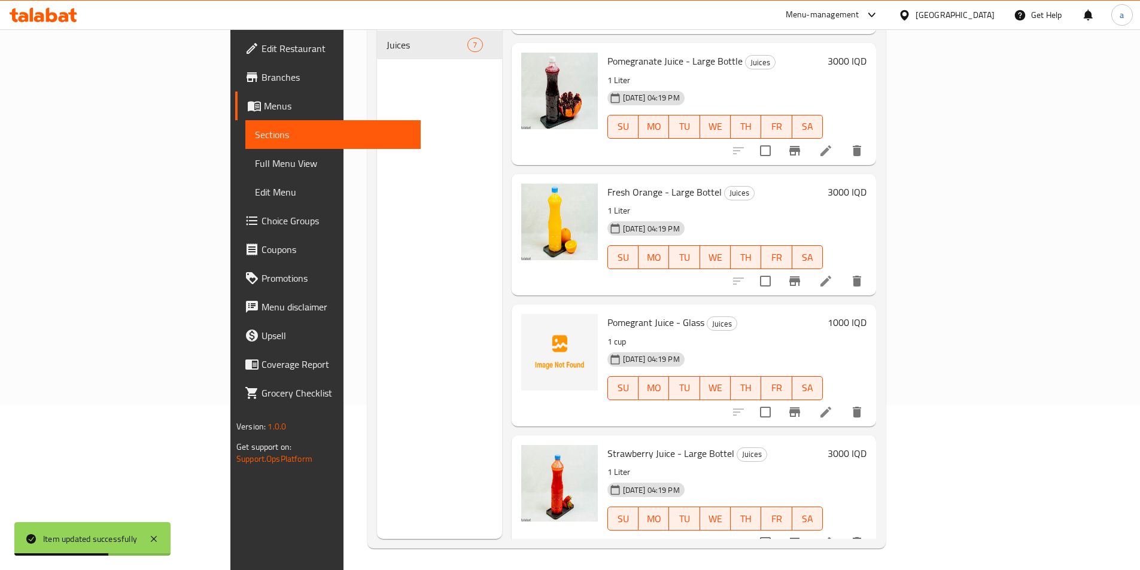
scroll to position [168, 0]
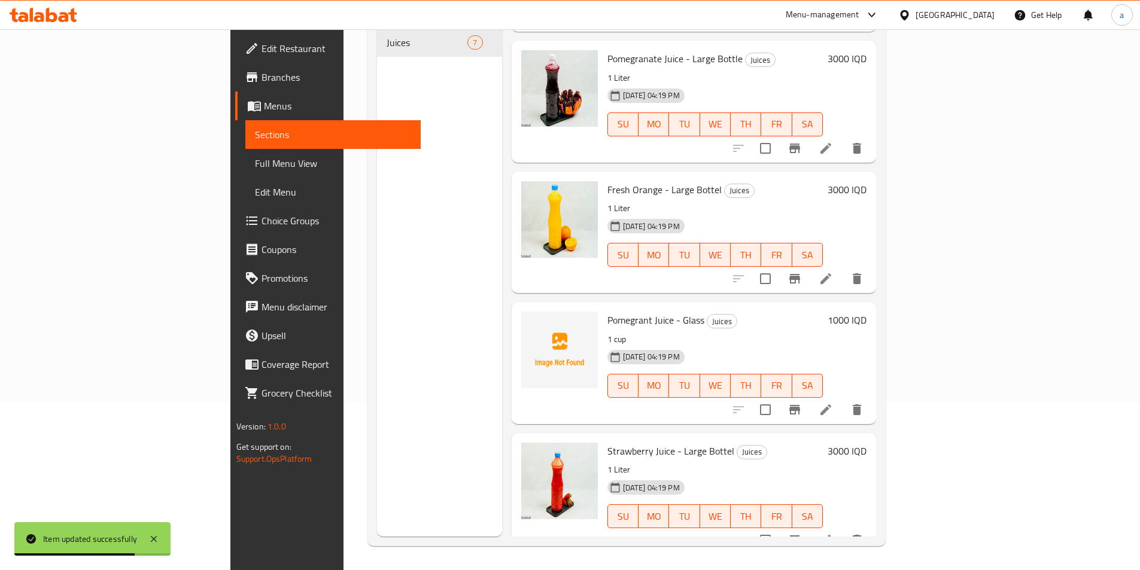
click at [843, 530] on li at bounding box center [826, 541] width 34 height 22
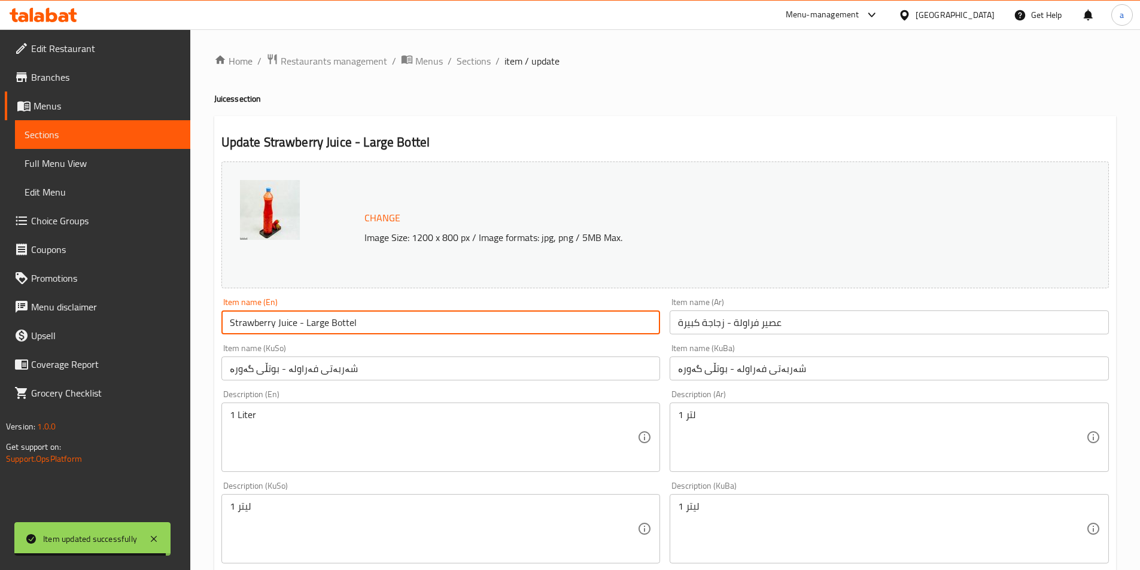
drag, startPoint x: 345, startPoint y: 317, endPoint x: 377, endPoint y: 323, distance: 31.6
click at [375, 323] on input "Strawberry Juice - Large Bottel" at bounding box center [440, 323] width 439 height 24
type input "Strawberry Juice - Large Bottle"
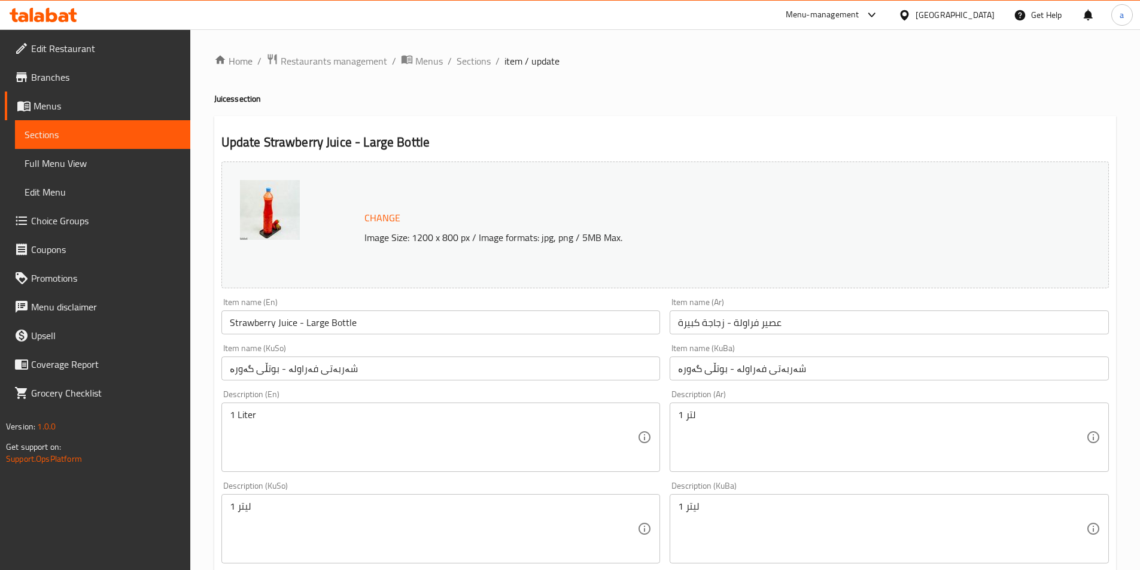
click at [397, 293] on div "Item name (En) Strawberry Juice - Large Bottle Item name (En)" at bounding box center [441, 316] width 449 height 46
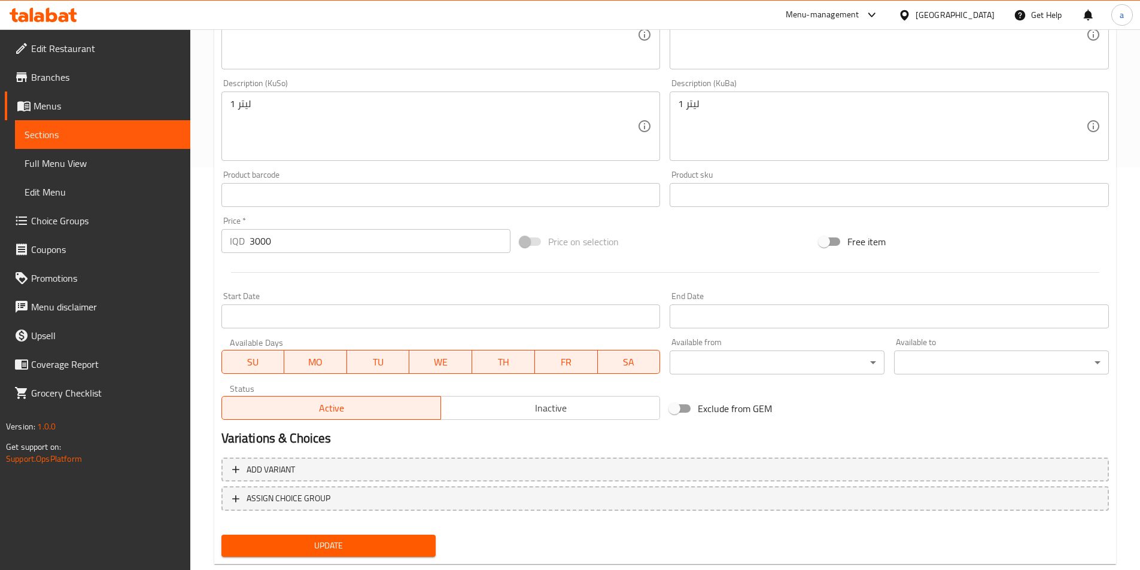
scroll to position [430, 0]
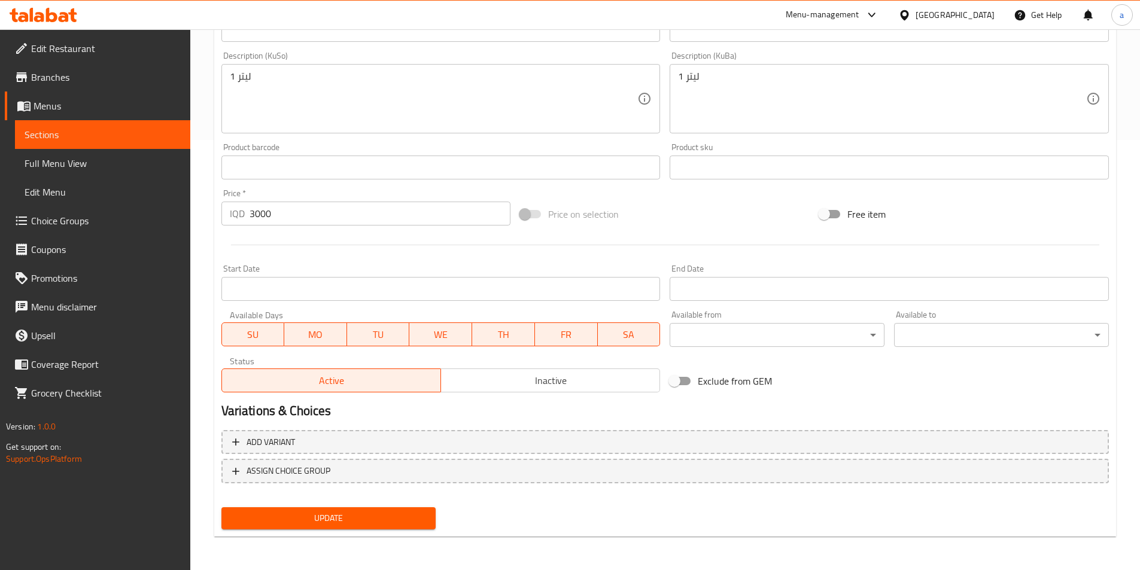
click at [297, 519] on span "Update" at bounding box center [329, 518] width 196 height 15
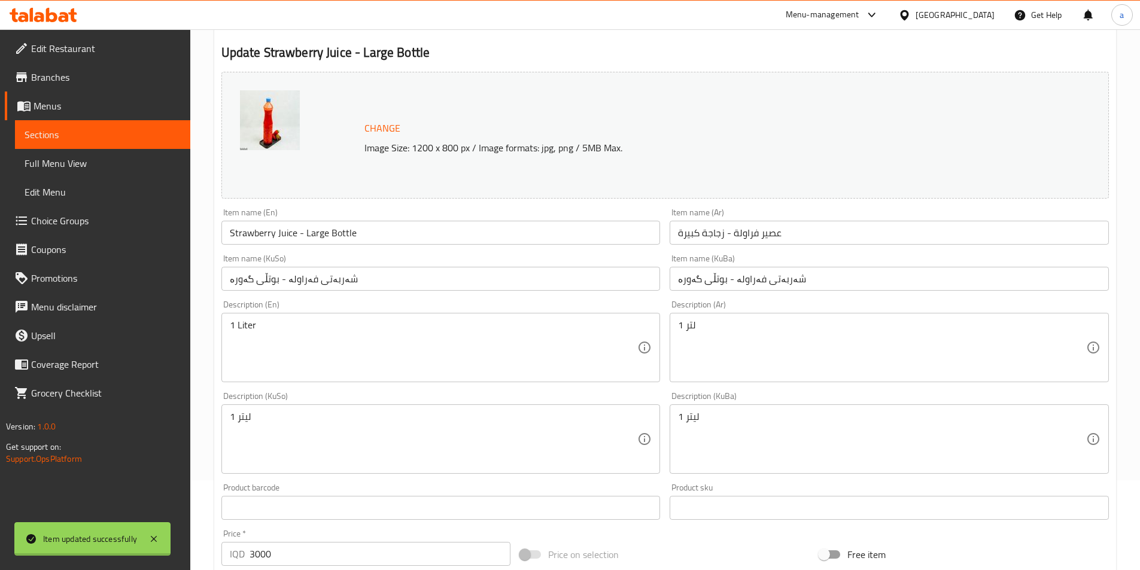
scroll to position [11, 0]
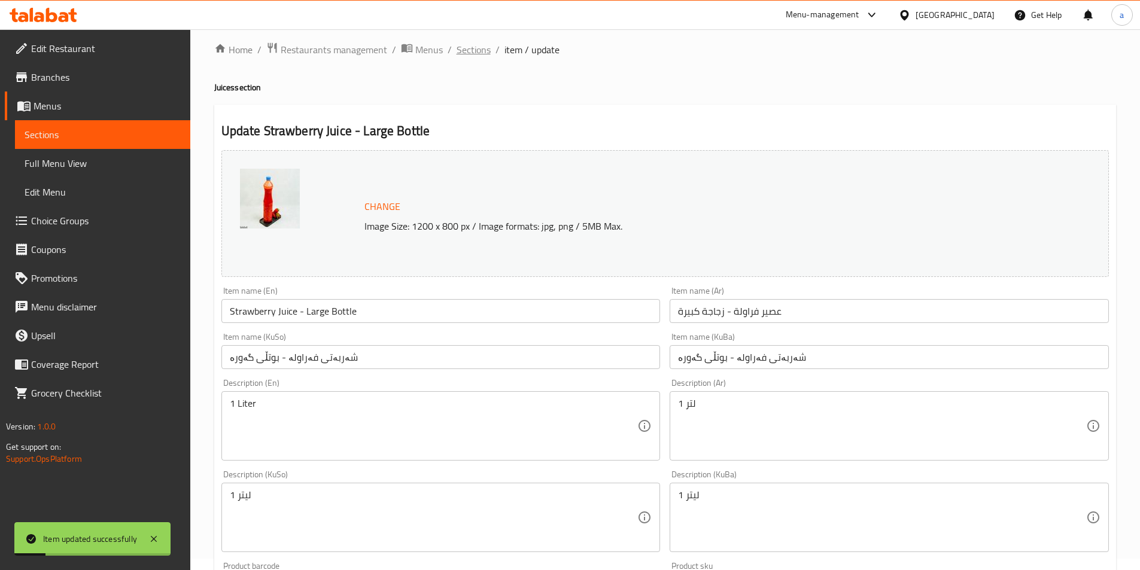
click at [473, 55] on span "Sections" at bounding box center [474, 50] width 34 height 14
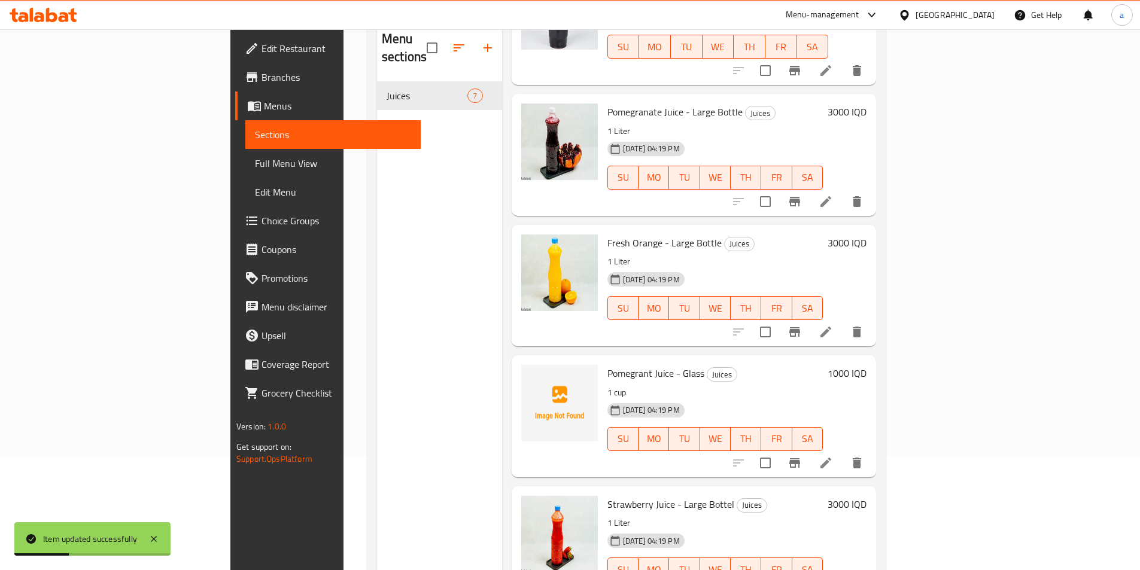
scroll to position [168, 0]
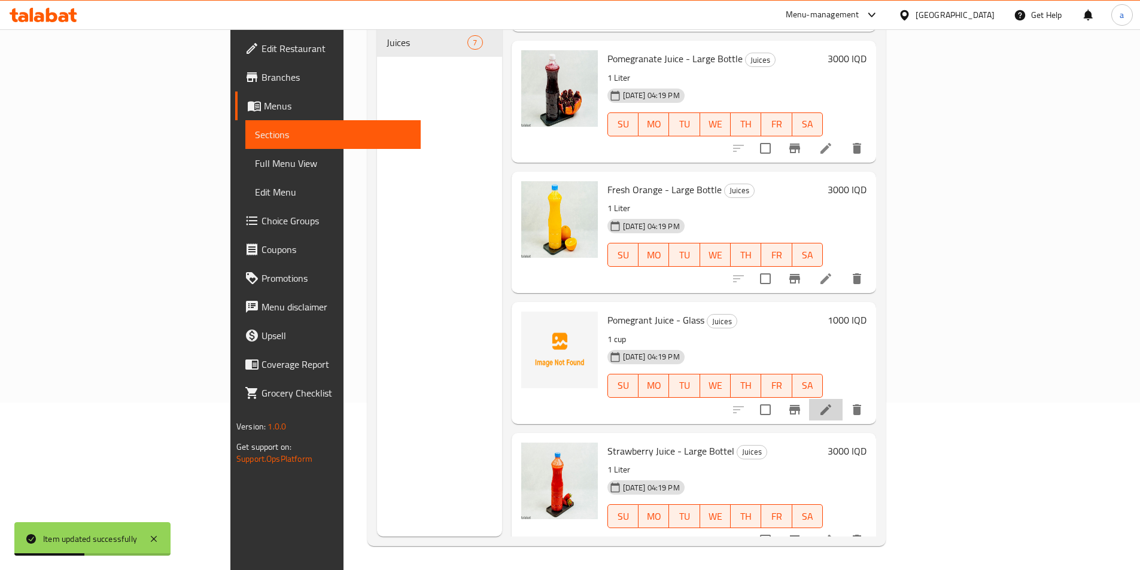
click at [843, 399] on li at bounding box center [826, 410] width 34 height 22
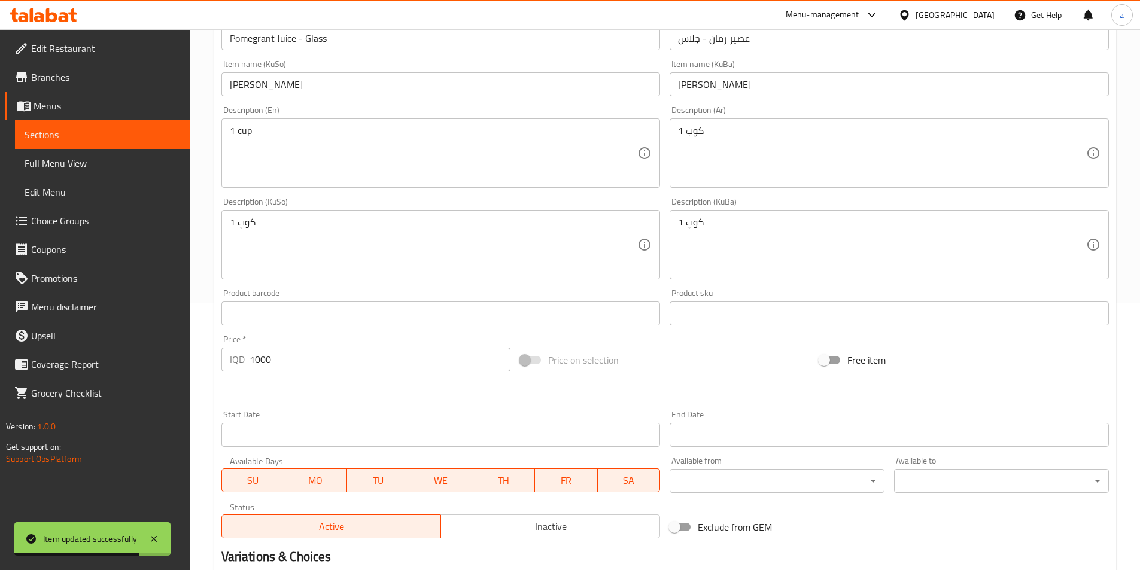
scroll to position [269, 0]
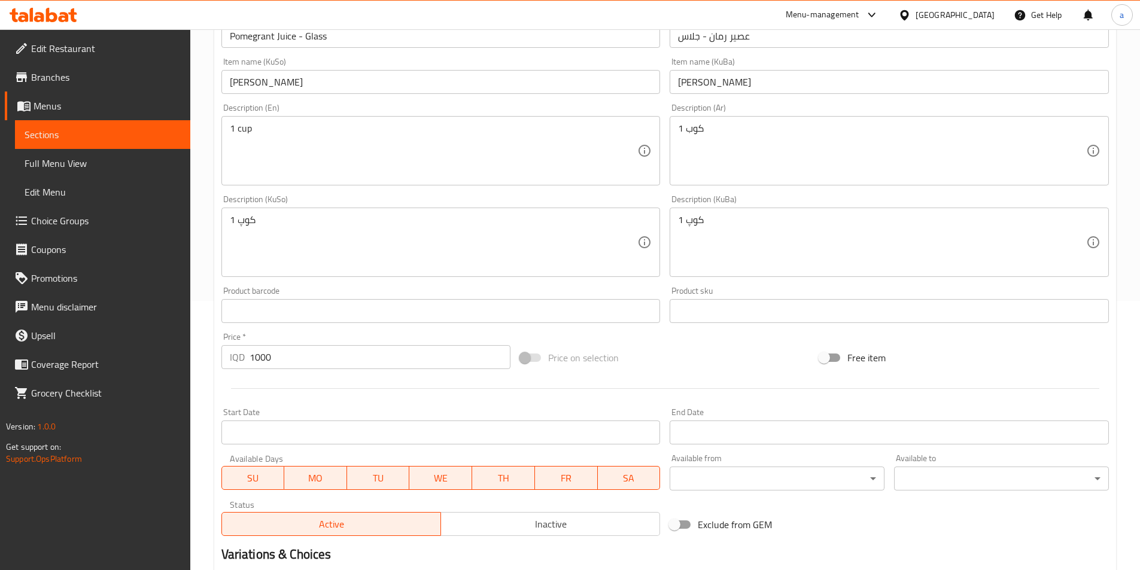
click at [314, 38] on input "Pomegrant Juice - Glass" at bounding box center [440, 36] width 439 height 24
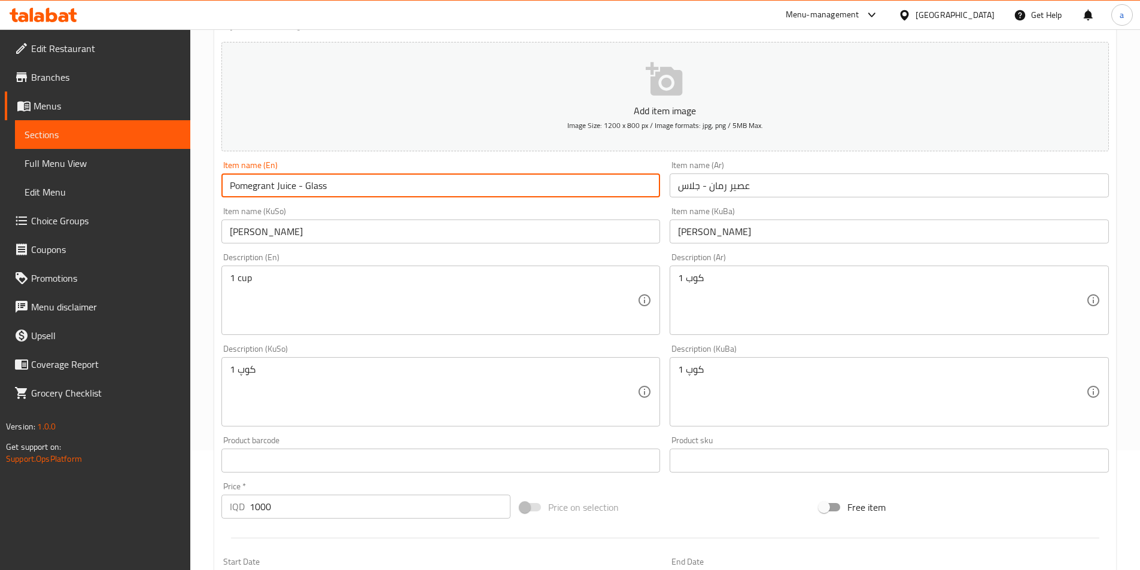
scroll to position [0, 0]
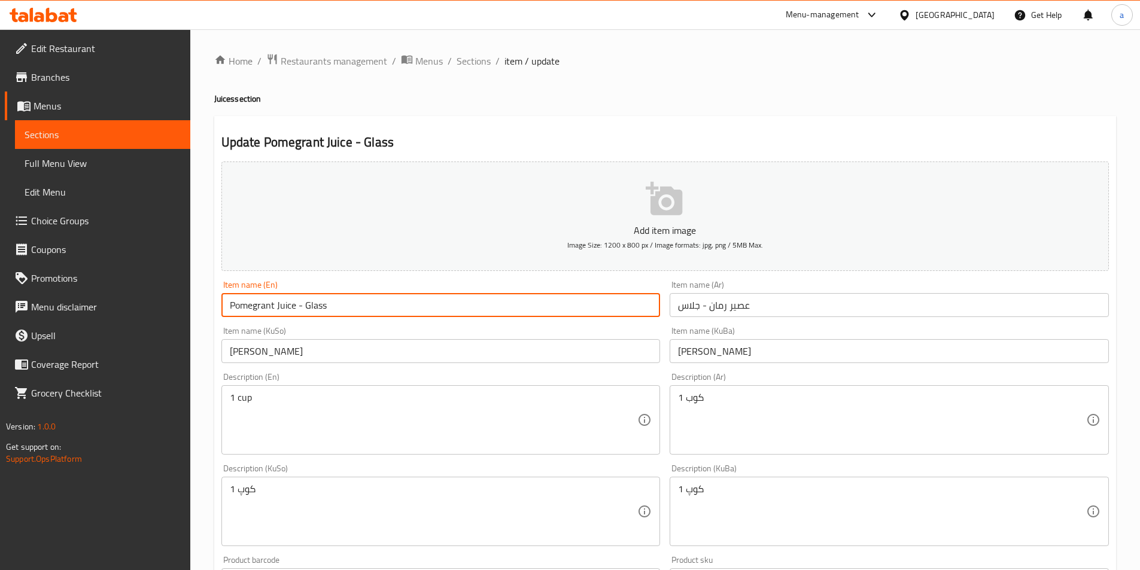
click at [435, 376] on div "Description (En) 1 cup Description (En)" at bounding box center [440, 414] width 439 height 82
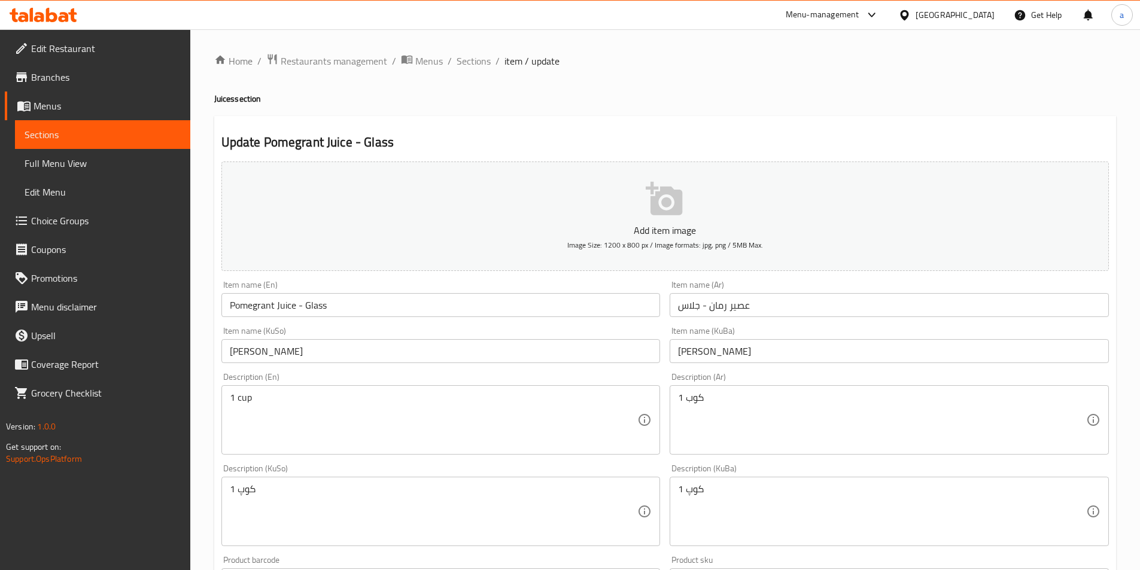
click at [90, 154] on link "Full Menu View" at bounding box center [102, 163] width 175 height 29
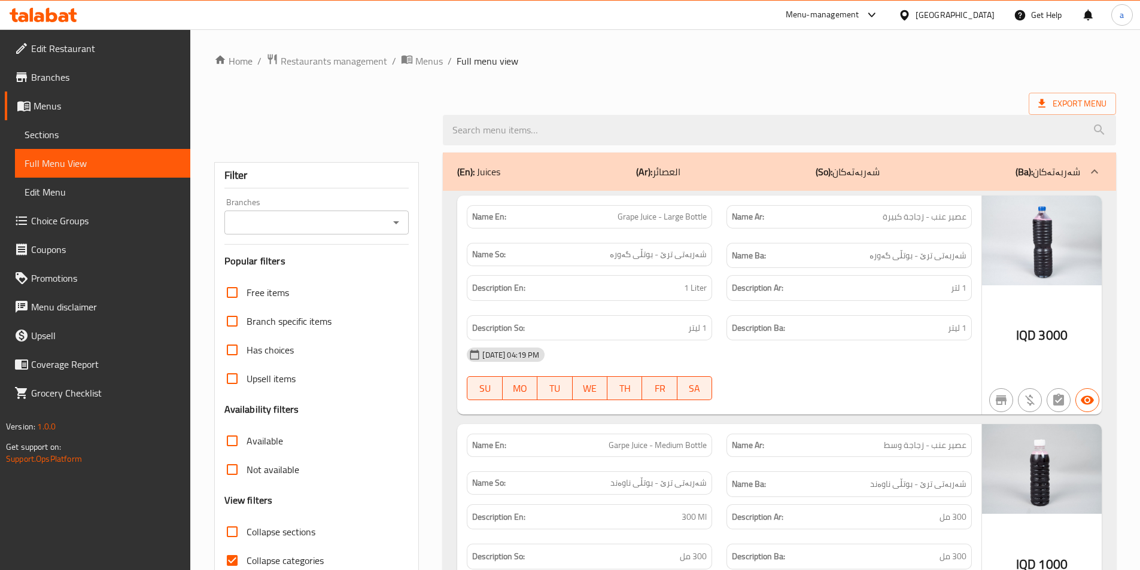
click at [260, 229] on input "Branches" at bounding box center [307, 222] width 158 height 17
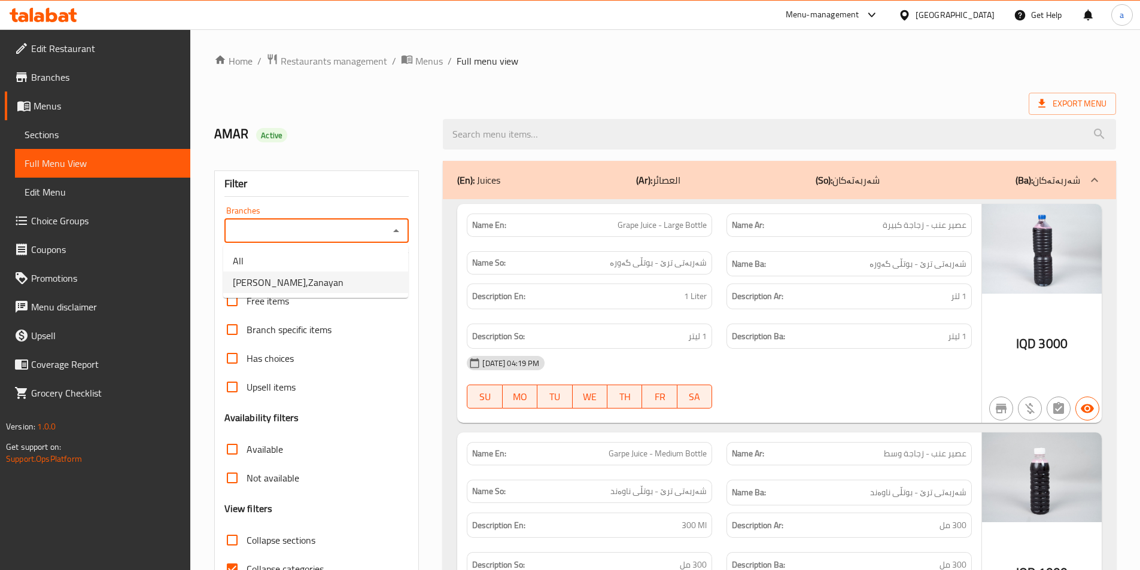
click at [272, 282] on span "Al Gaylani Juice,Zanayan" at bounding box center [288, 282] width 111 height 14
type input "Al Gaylani Juice,Zanayan"
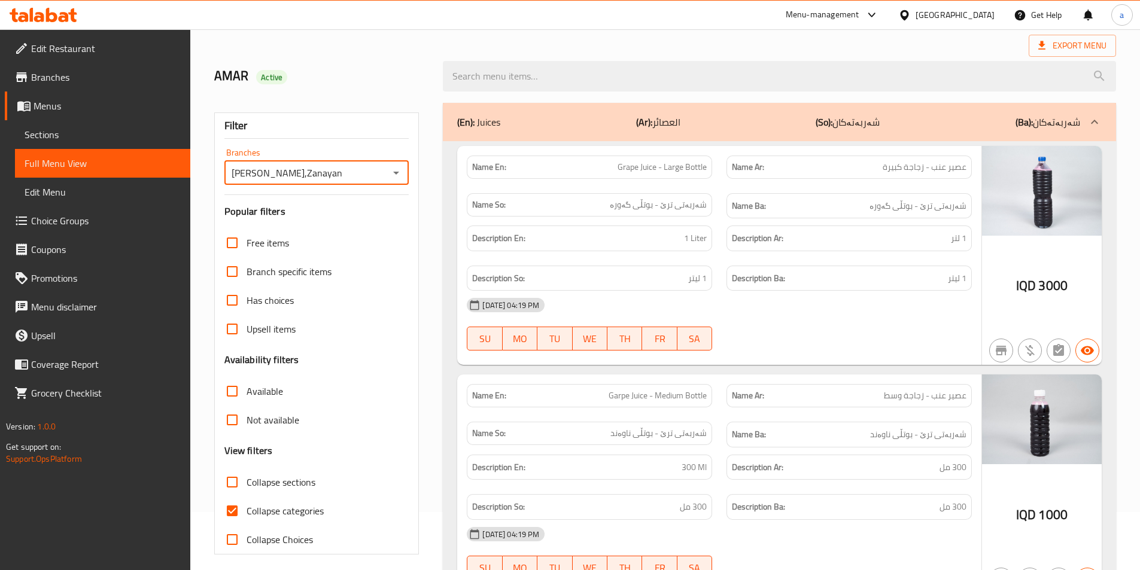
scroll to position [66, 0]
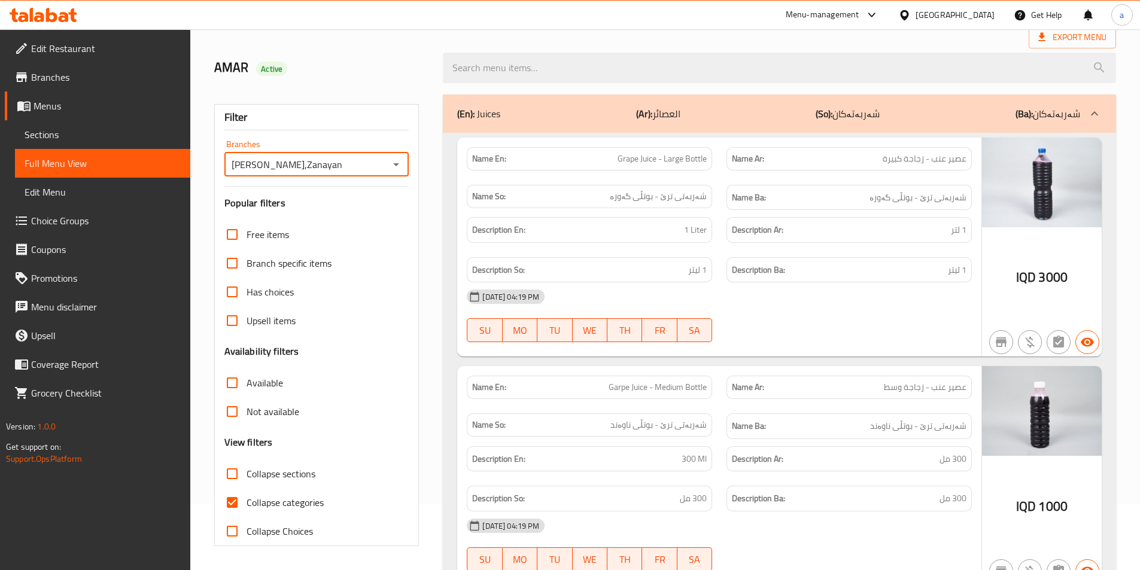
click at [238, 507] on input "Collapse categories" at bounding box center [232, 502] width 29 height 29
checkbox input "false"
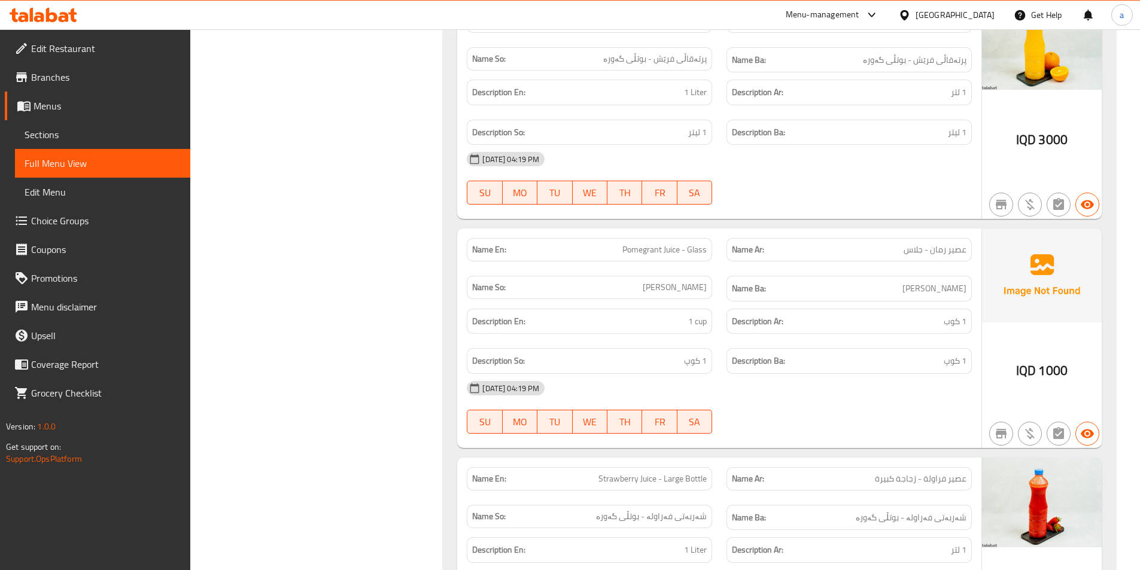
scroll to position [995, 0]
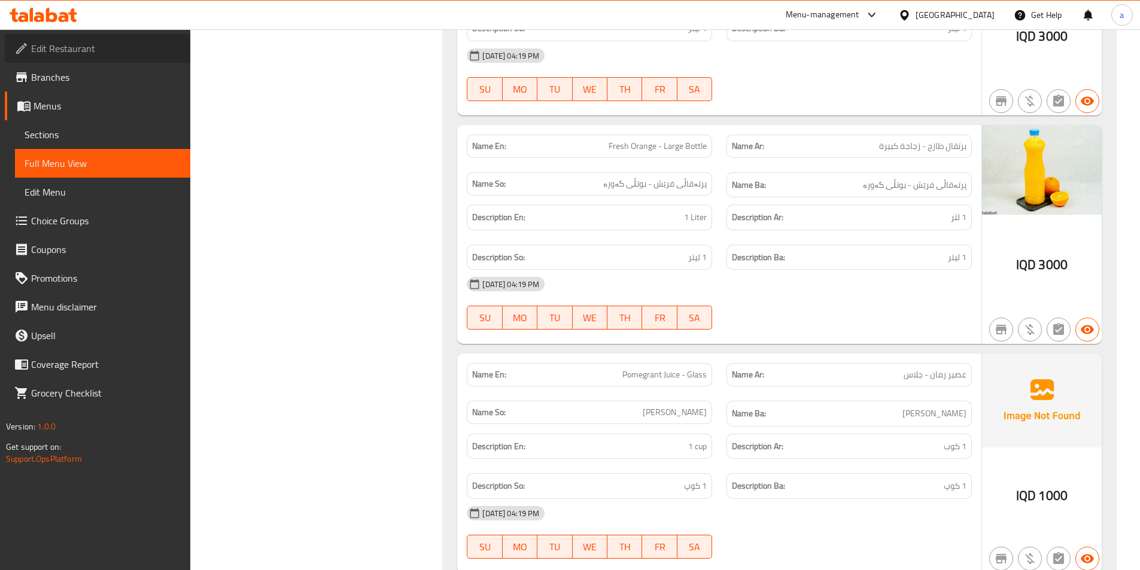
click at [53, 51] on span "Edit Restaurant" at bounding box center [106, 48] width 150 height 14
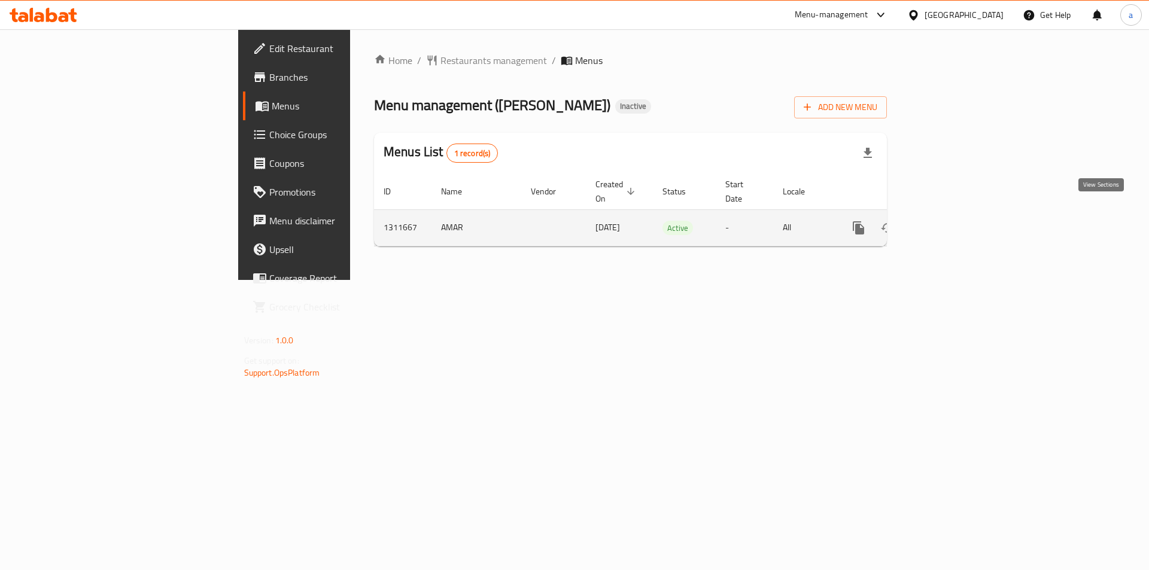
click at [952, 221] on icon "enhanced table" at bounding box center [945, 228] width 14 height 14
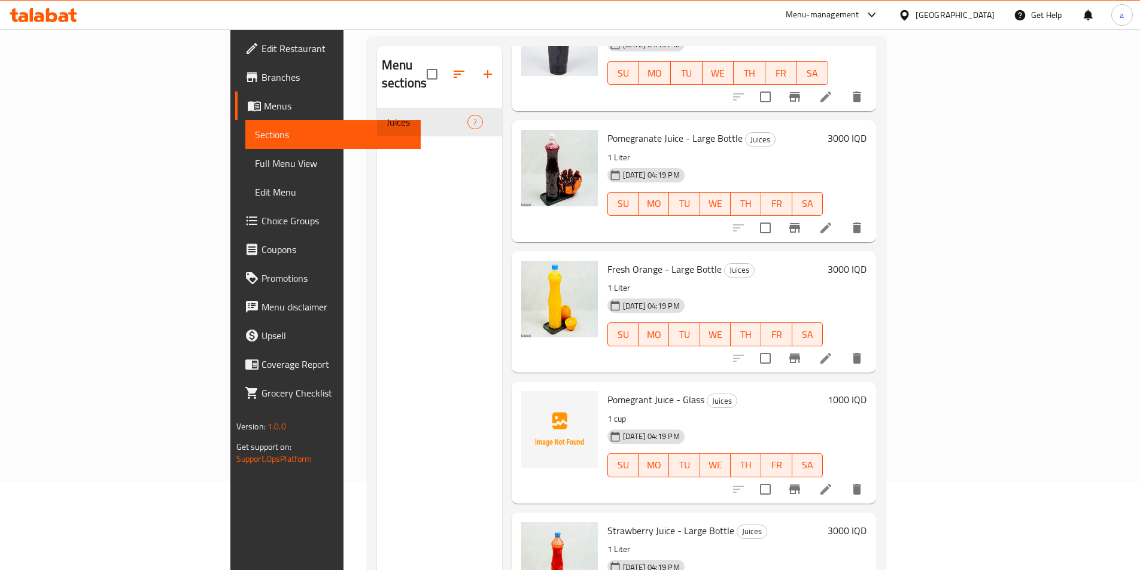
scroll to position [168, 0]
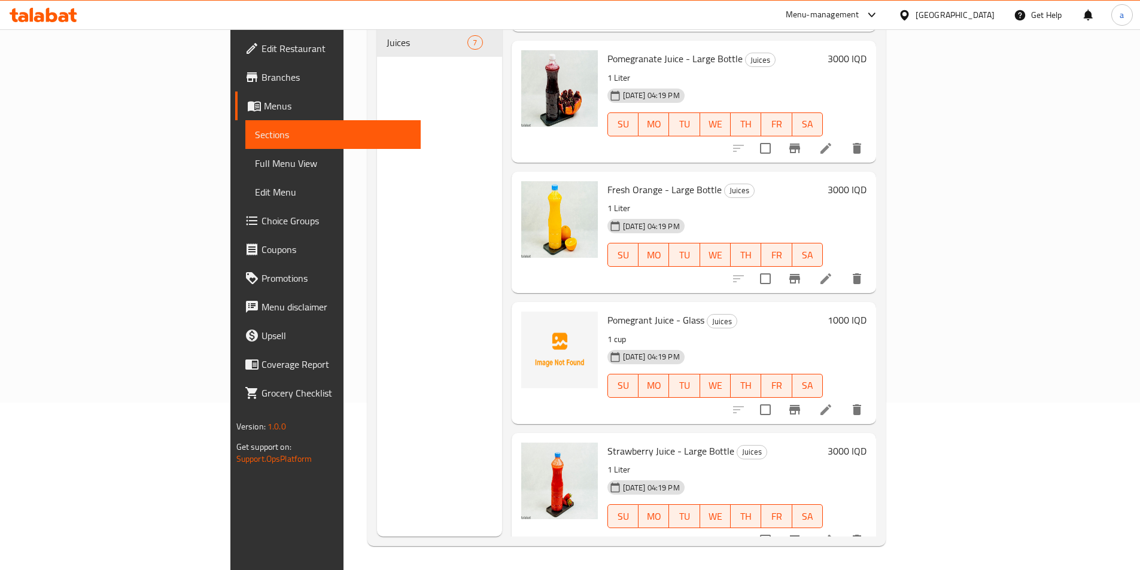
click at [608, 311] on span "Pomegrant Juice - Glass" at bounding box center [656, 320] width 97 height 18
copy h6 "Pomegrant Juice - Glass"
